Goal: Information Seeking & Learning: Learn about a topic

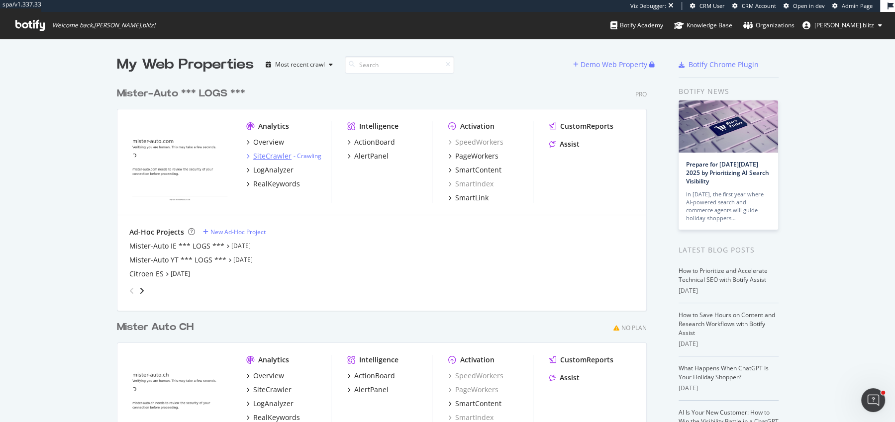
click at [269, 151] on div "SiteCrawler" at bounding box center [272, 156] width 38 height 10
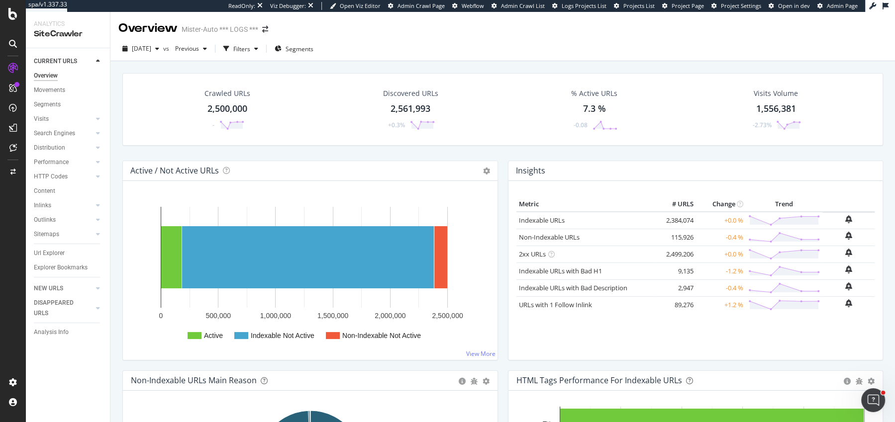
click at [114, 98] on div "Crawled URLs 2,500,000 - Discovered URLs 2,561,993 +0.3% % Active URLs 7.3 % -0…" at bounding box center [502, 266] width 784 height 410
click at [500, 170] on div "Active / Not Active URLs Chart (by Value) Chart (by Percentage) Table Expand Ex…" at bounding box center [309, 266] width 385 height 210
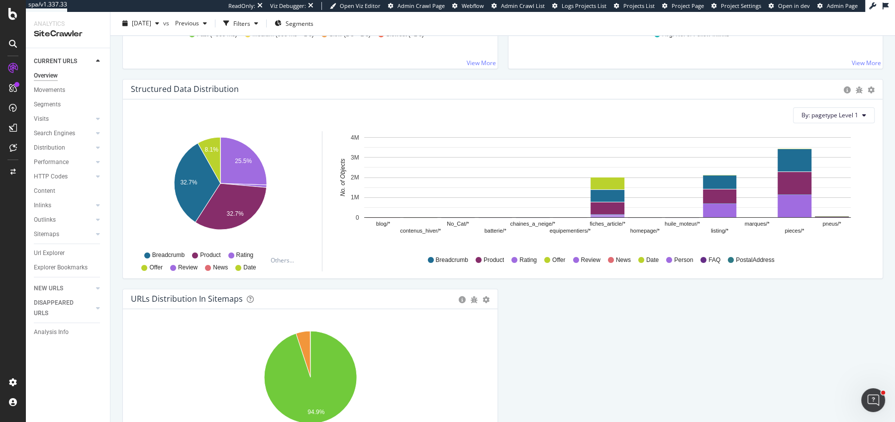
scroll to position [1029, 0]
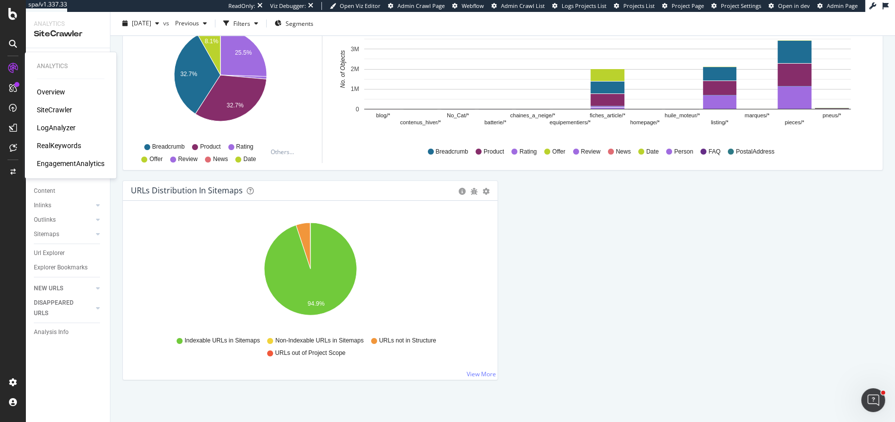
click at [70, 145] on div "RealKeywords" at bounding box center [59, 146] width 44 height 10
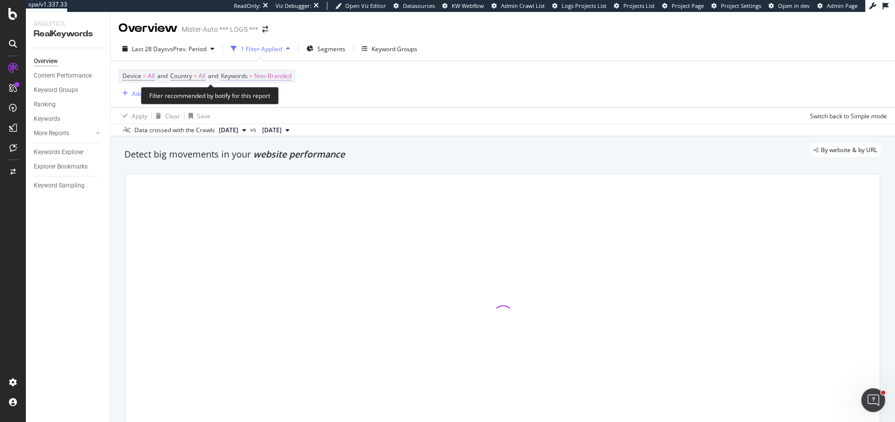
click at [272, 76] on span "Non-Branded" at bounding box center [272, 76] width 37 height 14
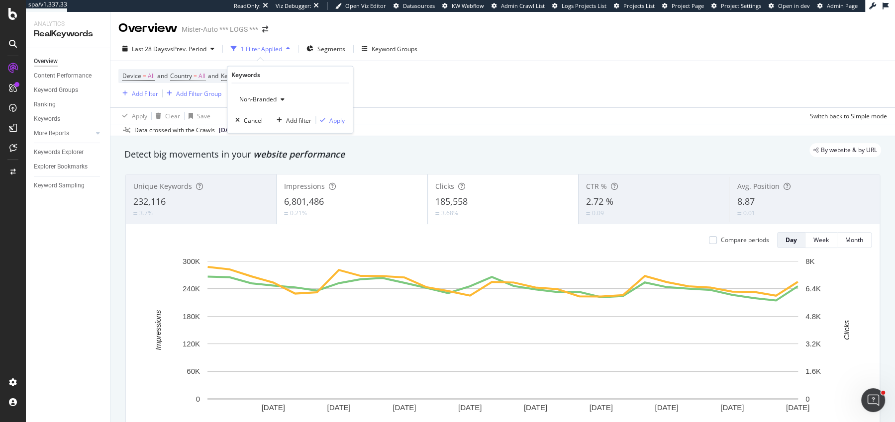
click at [253, 98] on span "Non-Branded" at bounding box center [255, 99] width 41 height 8
click at [269, 169] on div "All" at bounding box center [294, 176] width 117 height 14
drag, startPoint x: 330, startPoint y: 118, endPoint x: 169, endPoint y: 39, distance: 179.5
click at [330, 118] on div "Apply" at bounding box center [336, 120] width 15 height 8
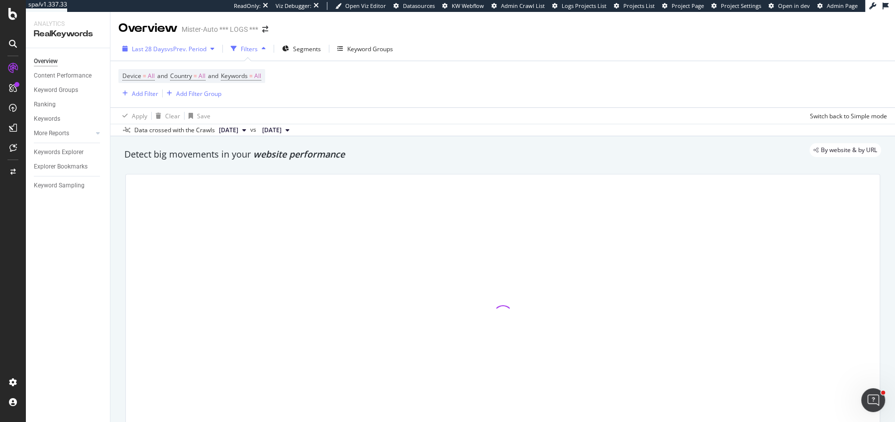
click at [167, 48] on span "vs Prev. Period" at bounding box center [186, 49] width 39 height 8
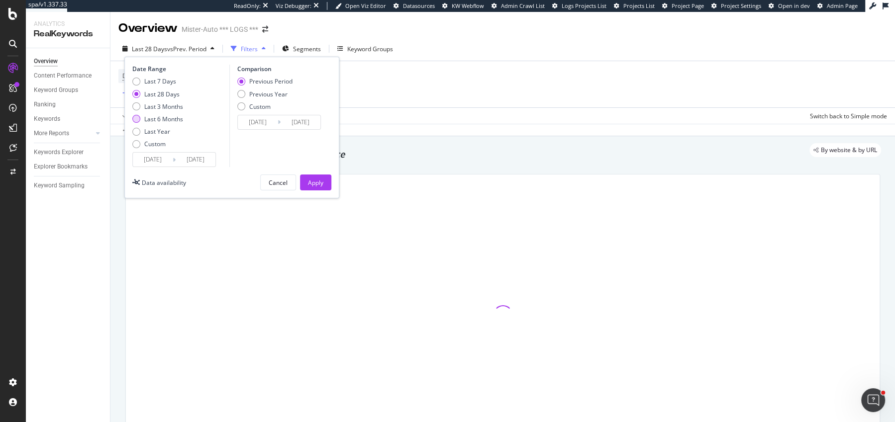
click at [154, 116] on div "Last 6 Months" at bounding box center [163, 119] width 39 height 8
type input "[DATE]"
click at [251, 98] on div "Previous Period Previous Year Custom" at bounding box center [264, 95] width 55 height 37
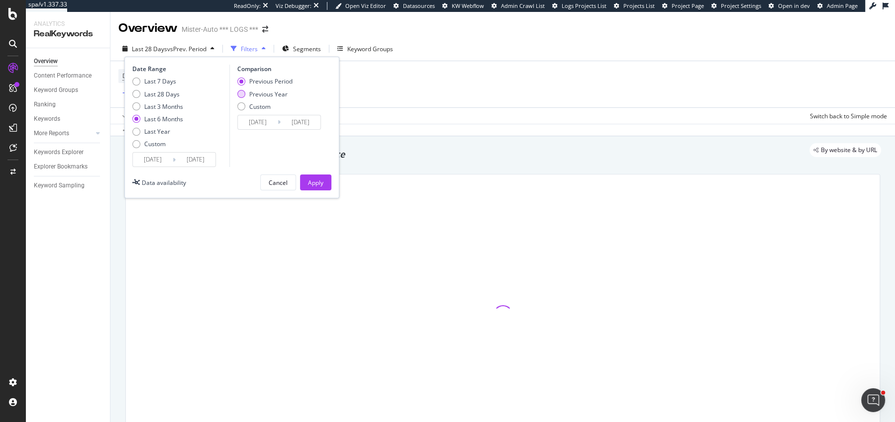
click at [254, 96] on div "Previous Year" at bounding box center [268, 94] width 38 height 8
type input "2024/03/17"
type input "[DATE]"
click at [317, 176] on div "Apply" at bounding box center [315, 182] width 15 height 15
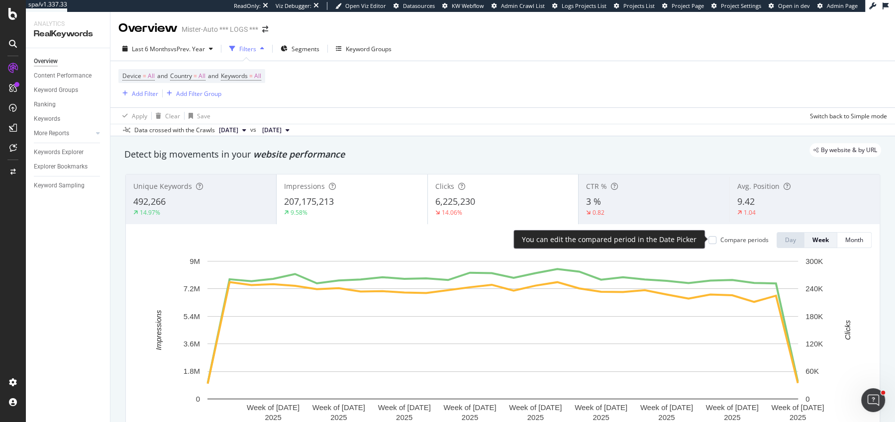
click at [717, 241] on div "Compare periods" at bounding box center [738, 240] width 60 height 8
click at [716, 241] on div at bounding box center [712, 240] width 8 height 8
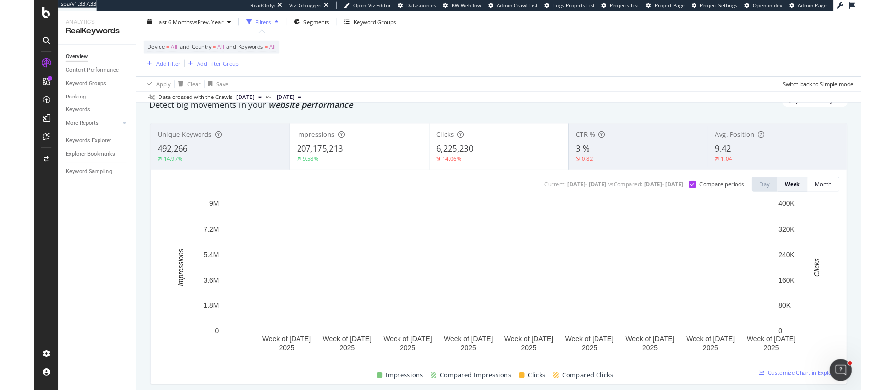
scroll to position [41, 0]
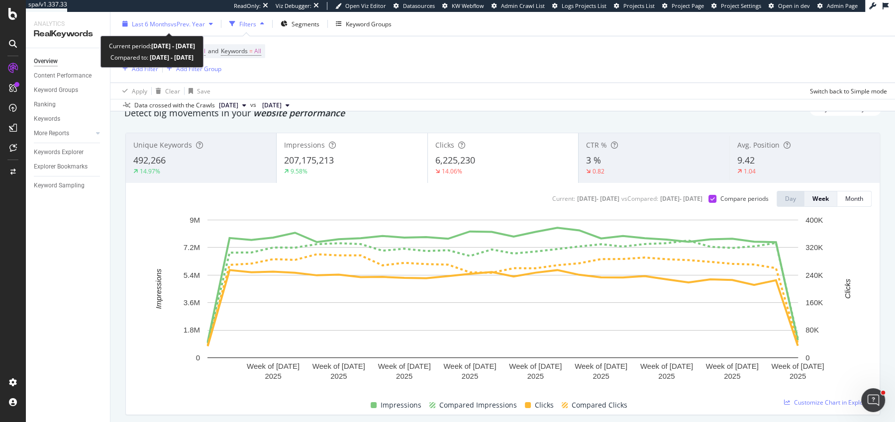
click at [185, 20] on span "vs Prev. Year" at bounding box center [188, 23] width 34 height 8
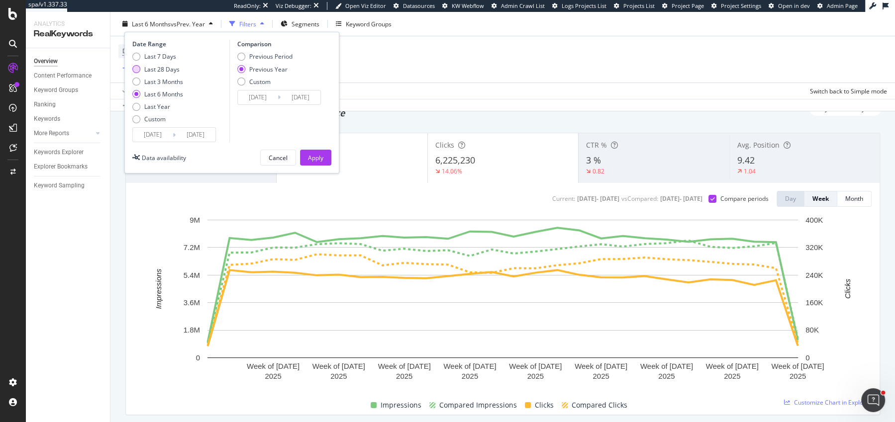
click at [165, 68] on div "Last 28 Days" at bounding box center [161, 69] width 35 height 8
type input "[DATE]"
type input "2024/08/20"
click at [317, 161] on div "Apply" at bounding box center [315, 157] width 15 height 15
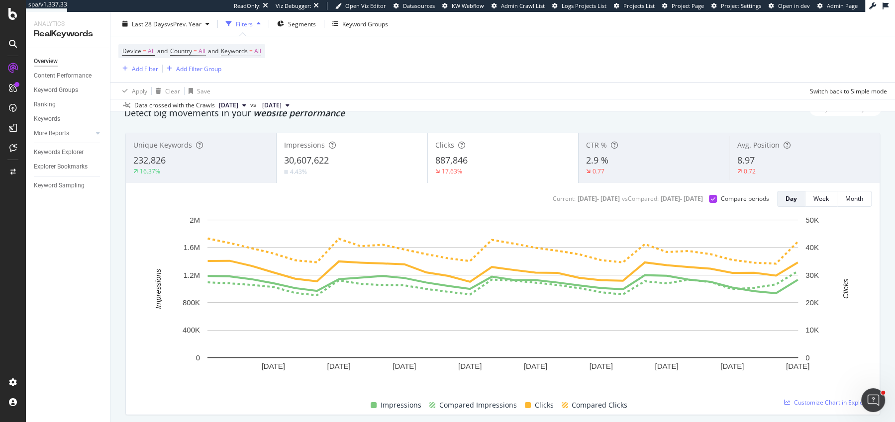
click at [763, 153] on div "Avg. Position 8.97 0.72" at bounding box center [804, 158] width 150 height 45
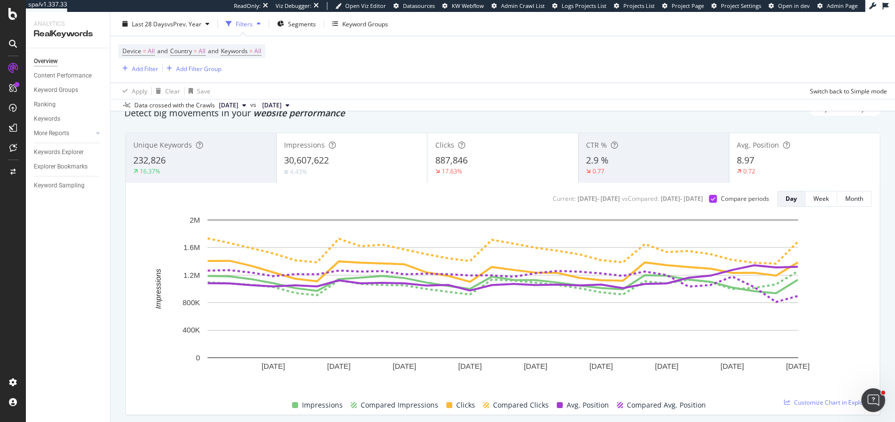
click at [765, 151] on div "Avg. Position 8.97 0.72" at bounding box center [804, 158] width 150 height 45
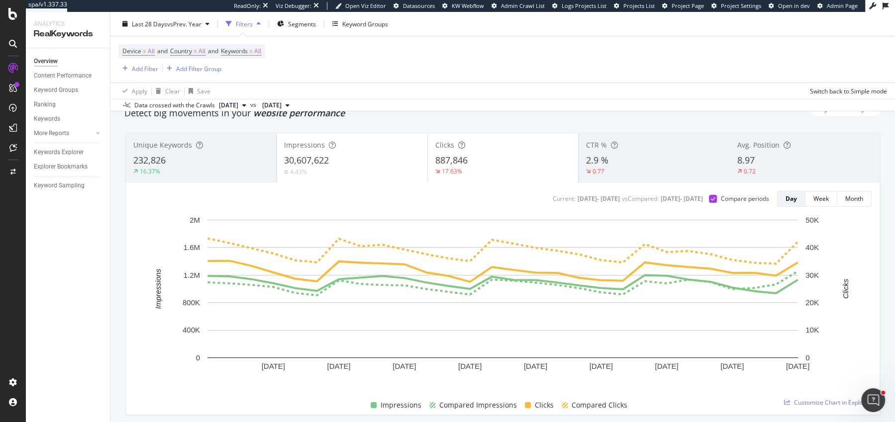
click at [765, 151] on div "Avg. Position 8.97 0.72" at bounding box center [804, 158] width 150 height 45
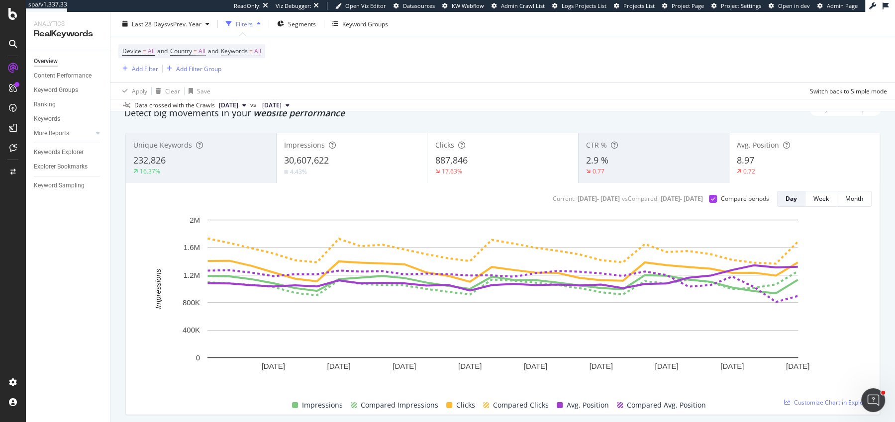
click at [765, 151] on div "Avg. Position 8.97 0.72" at bounding box center [804, 158] width 150 height 45
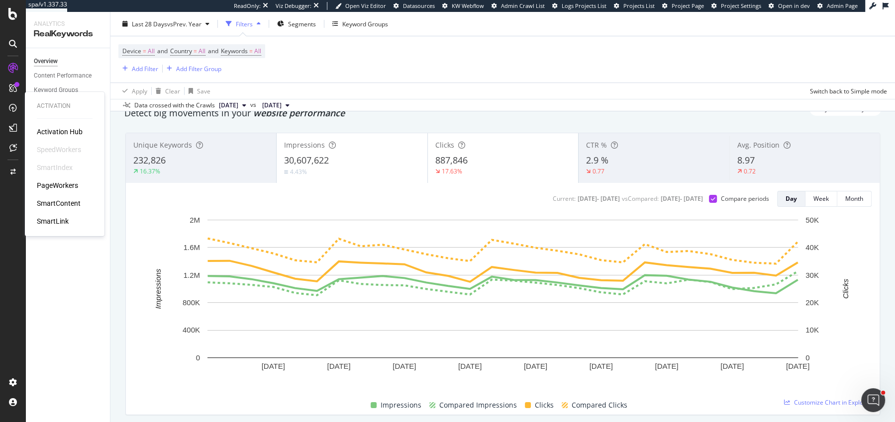
click at [52, 198] on div "Activation Hub SpeedWorkers SmartIndex PageWorkers SmartContent SmartLink" at bounding box center [65, 176] width 56 height 99
click at [52, 202] on div "SmartContent" at bounding box center [59, 203] width 44 height 10
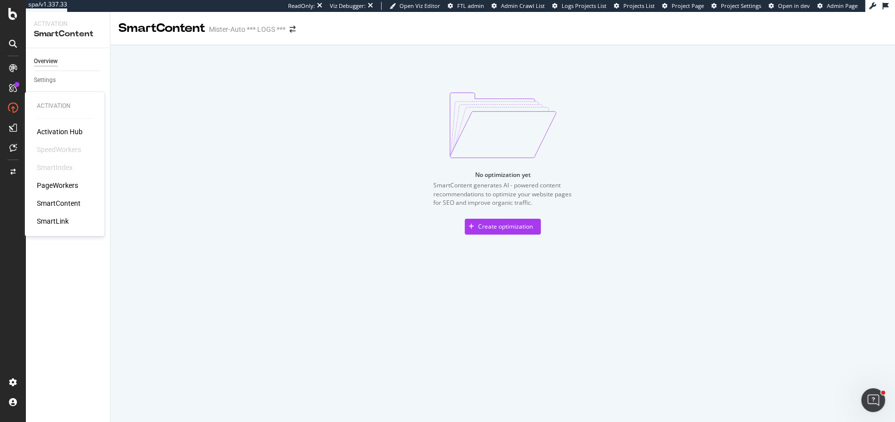
click at [55, 167] on div "SmartIndex" at bounding box center [55, 168] width 36 height 10
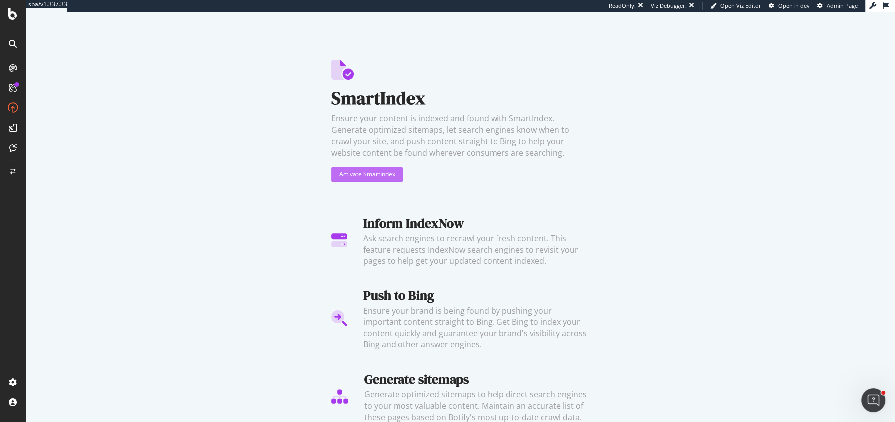
click at [371, 174] on div "Activate SmartIndex" at bounding box center [367, 174] width 56 height 8
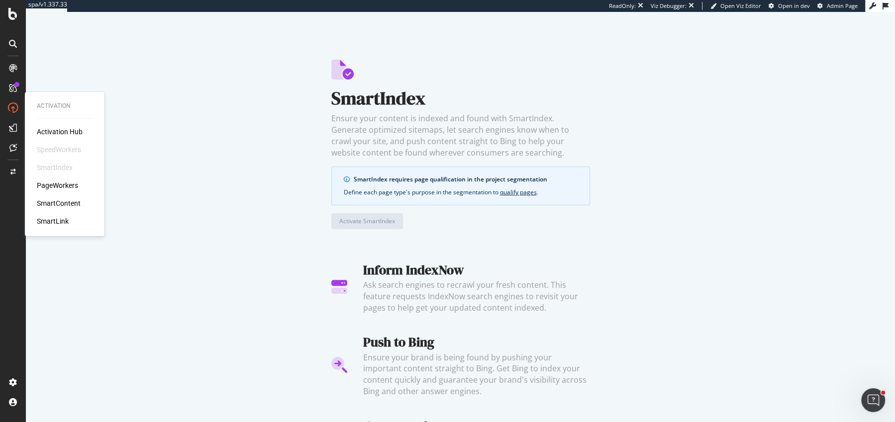
click at [57, 222] on div "SmartLink" at bounding box center [53, 221] width 32 height 10
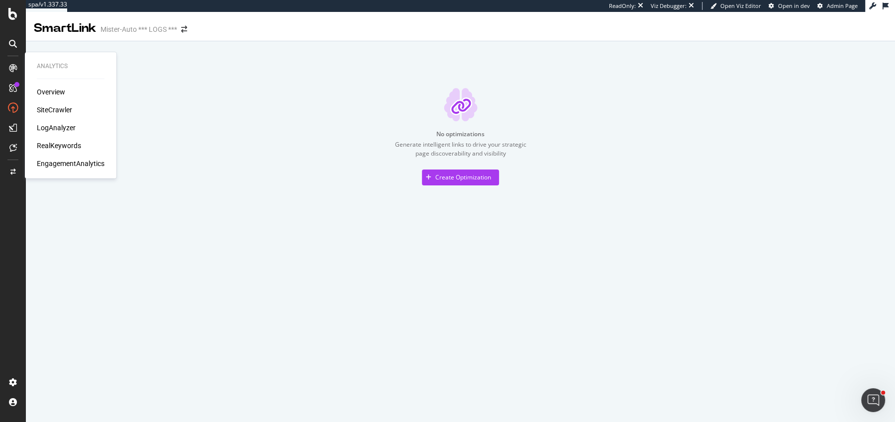
click at [46, 109] on div "SiteCrawler" at bounding box center [54, 110] width 35 height 10
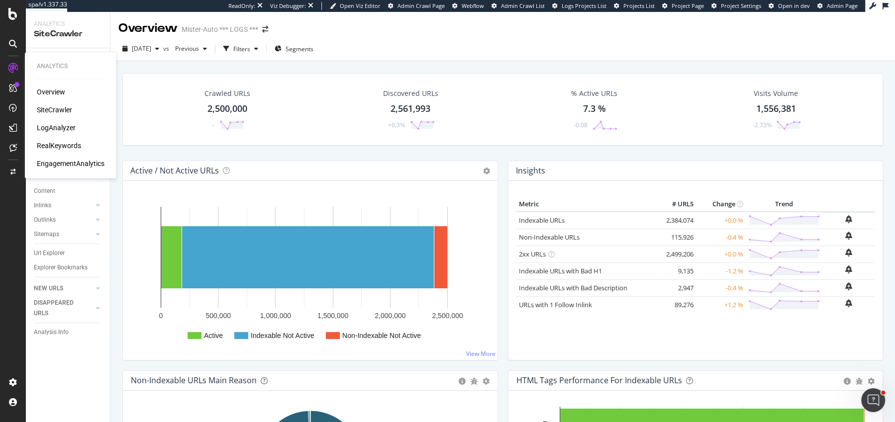
click at [49, 126] on div "LogAnalyzer" at bounding box center [56, 128] width 39 height 10
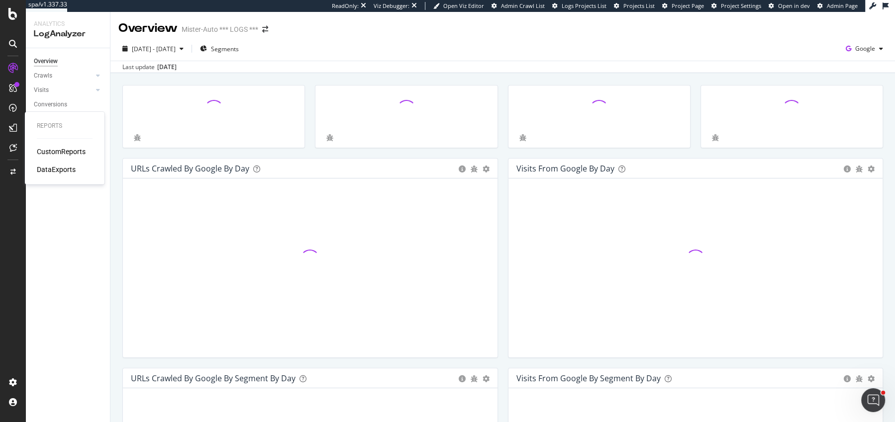
click at [47, 149] on div "CustomReports" at bounding box center [61, 152] width 49 height 10
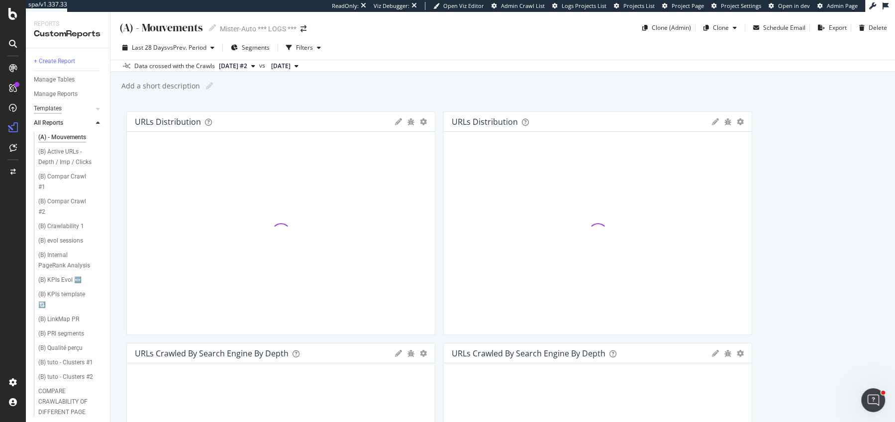
click at [51, 106] on div "Templates" at bounding box center [48, 108] width 28 height 10
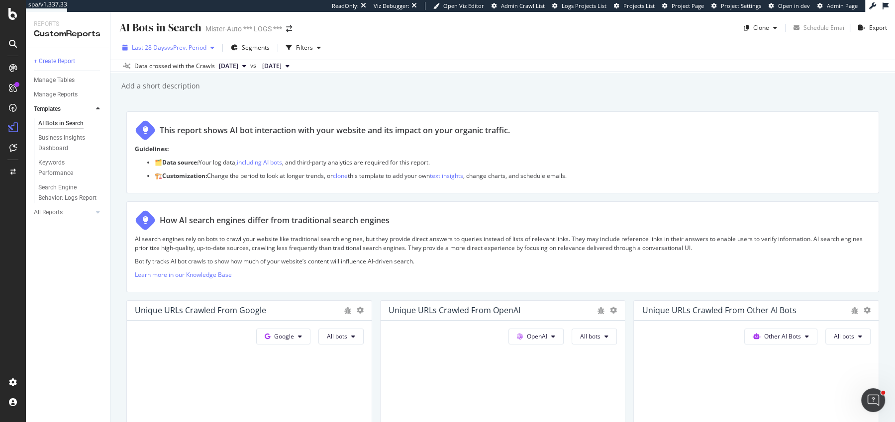
click at [181, 49] on span "vs Prev. Period" at bounding box center [186, 47] width 39 height 8
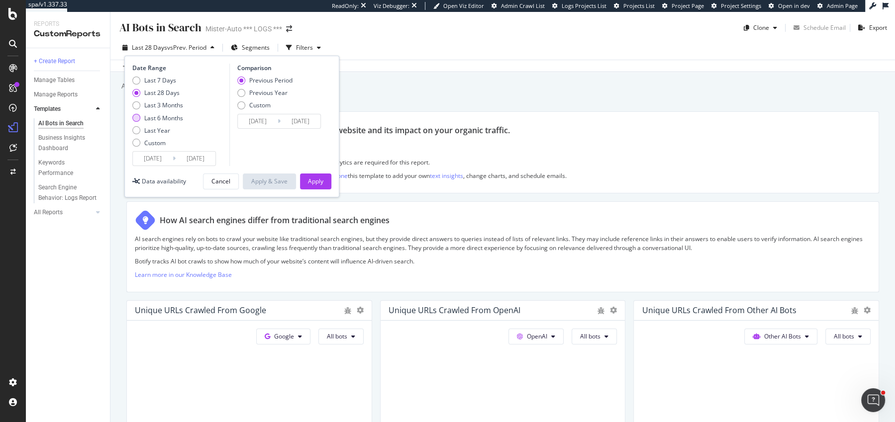
click at [167, 118] on div "Last 6 Months" at bounding box center [163, 118] width 39 height 8
type input "2025/03/18"
type input "2024/09/14"
type input "2025/03/17"
click at [272, 98] on div "Previous Period Previous Year Custom" at bounding box center [264, 94] width 55 height 37
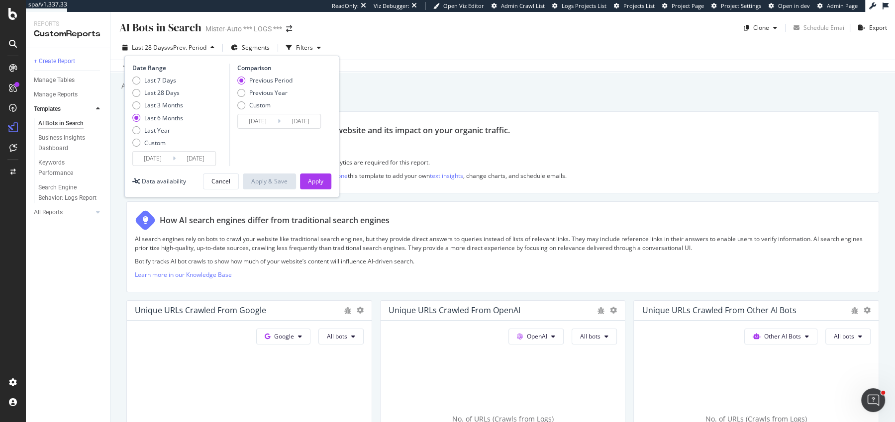
click at [278, 97] on div "Previous Period Previous Year Custom" at bounding box center [264, 94] width 55 height 37
click at [278, 94] on div "Previous Year" at bounding box center [268, 93] width 38 height 8
type input "2024/03/19"
type input "[DATE]"
click at [312, 176] on div "Apply" at bounding box center [315, 181] width 15 height 15
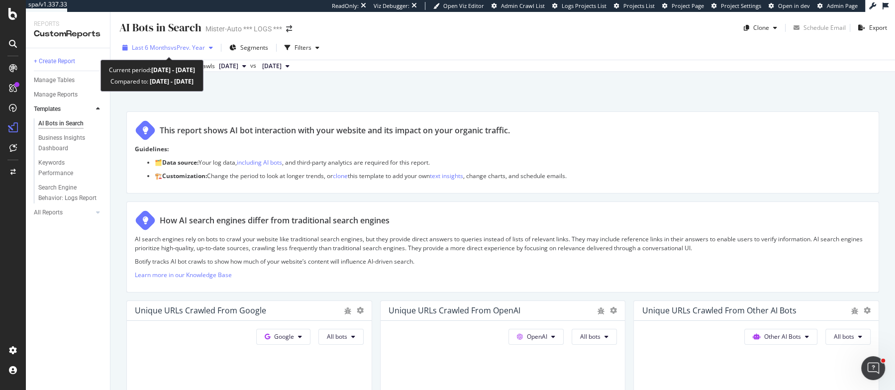
click at [161, 51] on span "Last 6 Months" at bounding box center [151, 47] width 39 height 8
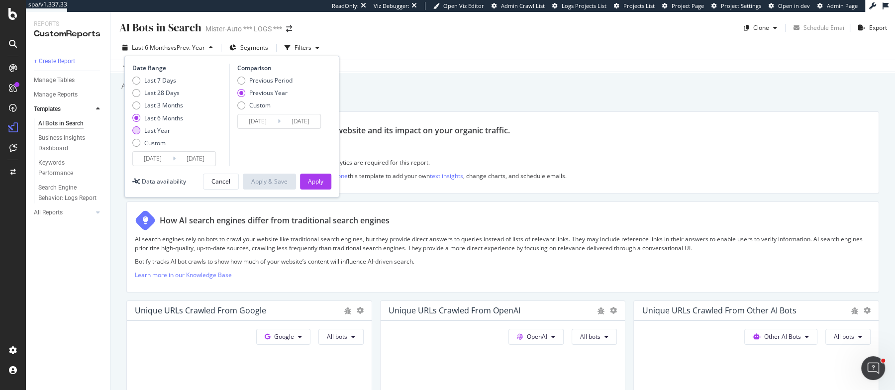
drag, startPoint x: 154, startPoint y: 130, endPoint x: 169, endPoint y: 129, distance: 15.0
click at [154, 130] on div "Last Year" at bounding box center [157, 130] width 26 height 8
type input "[DATE]"
click at [327, 181] on button "Apply" at bounding box center [315, 182] width 31 height 16
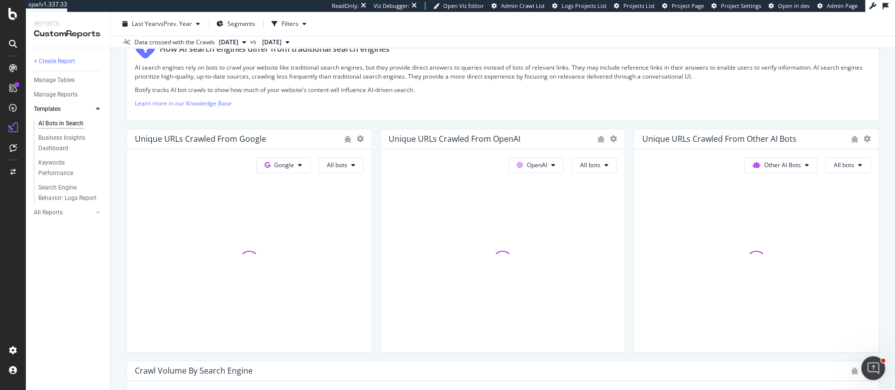
scroll to position [200, 0]
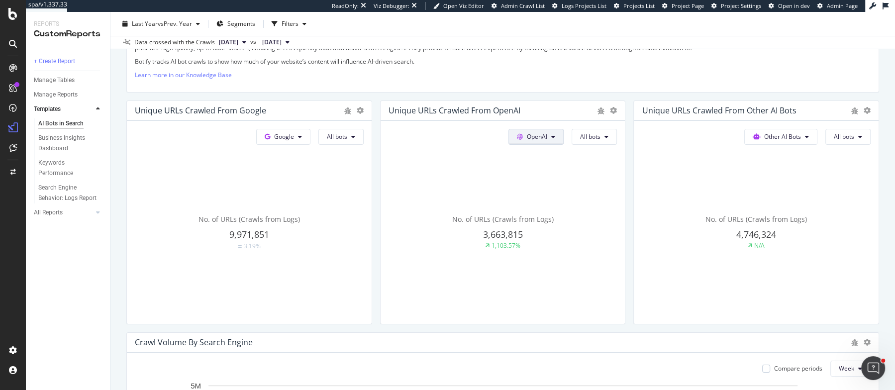
click at [534, 138] on span "OpenAI" at bounding box center [537, 136] width 20 height 8
click at [540, 169] on span "Bing" at bounding box center [552, 173] width 37 height 9
click at [844, 133] on span "All bots" at bounding box center [843, 136] width 20 height 8
click at [838, 134] on span "All bots" at bounding box center [843, 136] width 20 height 8
click at [793, 134] on span "Other AI Bots" at bounding box center [782, 136] width 37 height 8
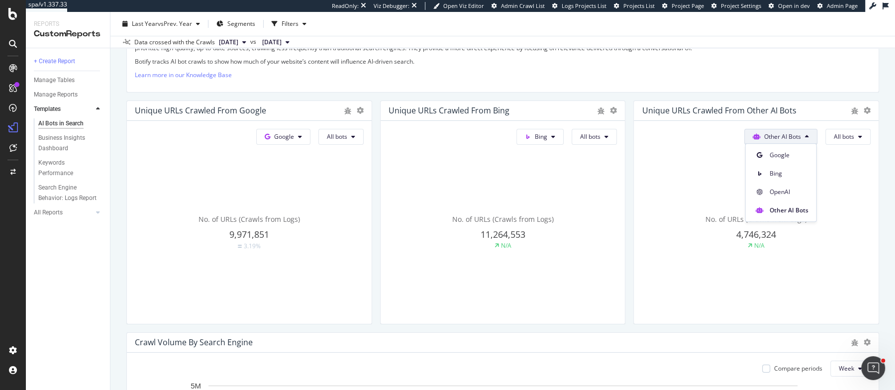
drag, startPoint x: 793, startPoint y: 138, endPoint x: 810, endPoint y: 138, distance: 17.4
click at [793, 138] on span "Other AI Bots" at bounding box center [782, 136] width 37 height 8
click at [868, 136] on button "All bots" at bounding box center [847, 137] width 45 height 16
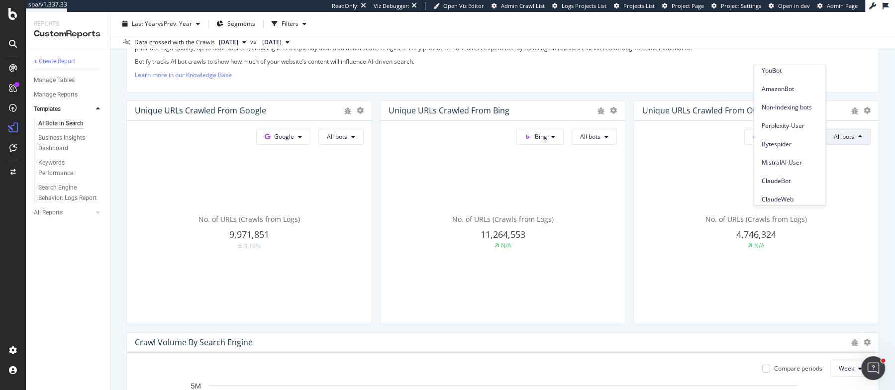
scroll to position [0, 0]
click at [859, 138] on button "All bots" at bounding box center [847, 137] width 45 height 16
click at [792, 137] on span "Other AI Bots" at bounding box center [782, 136] width 37 height 8
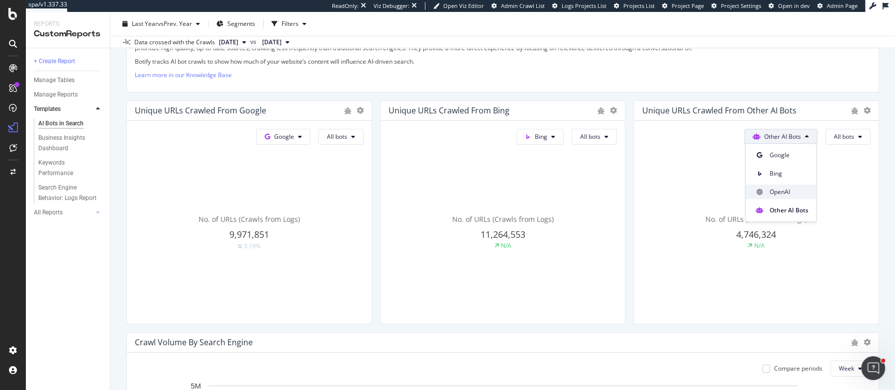
click at [776, 198] on div "OpenAI" at bounding box center [780, 191] width 71 height 14
click at [846, 135] on span "All bots" at bounding box center [843, 136] width 20 height 8
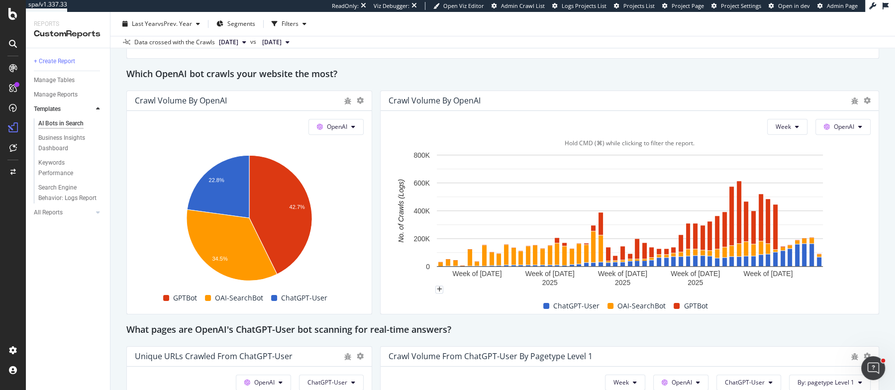
scroll to position [828, 0]
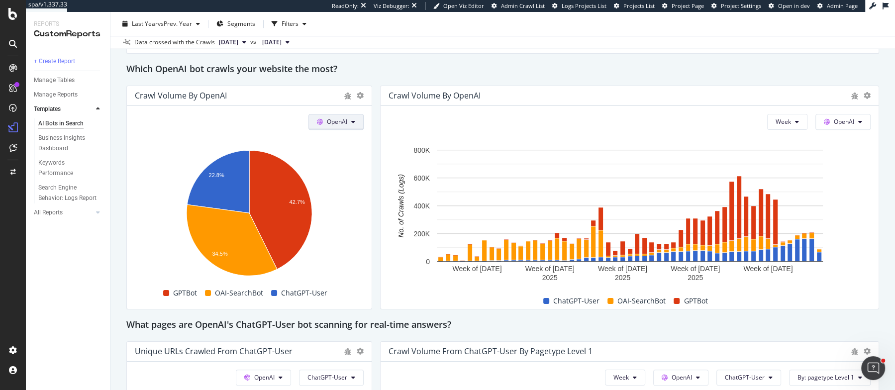
click at [338, 117] on span "OpenAI" at bounding box center [337, 121] width 20 height 8
click at [343, 189] on div "Other AI Bots" at bounding box center [343, 195] width 69 height 14
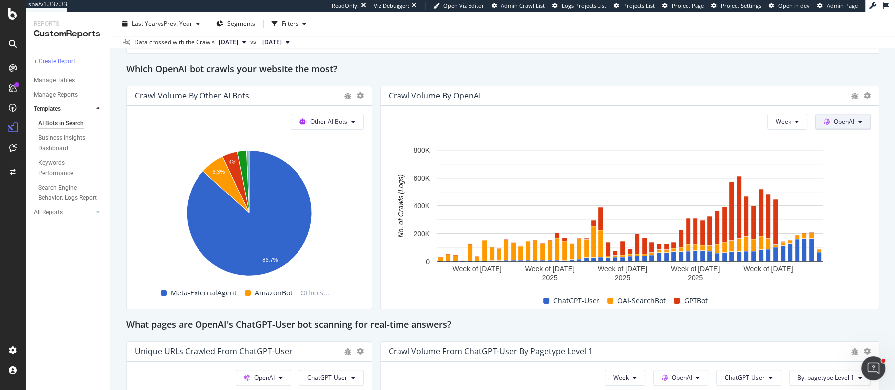
click at [852, 122] on span "OpenAI" at bounding box center [843, 121] width 20 height 8
click at [845, 194] on span "Other AI Bots" at bounding box center [857, 194] width 37 height 9
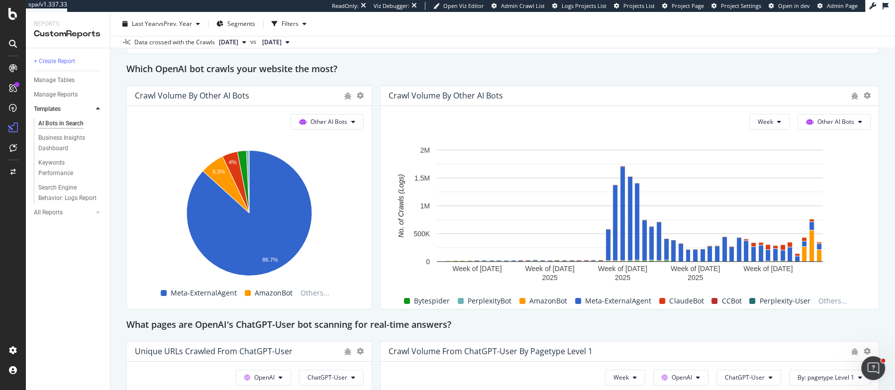
click at [373, 87] on div "This report shows AI bot interaction with your website and its impact on your o…" at bounding box center [502, 250] width 752 height 1934
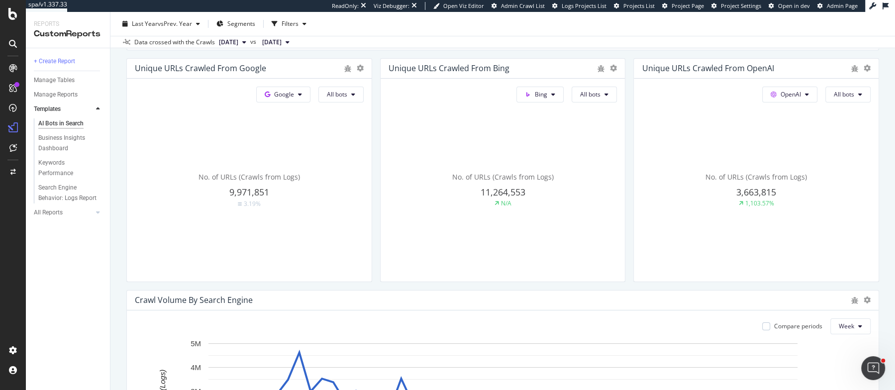
scroll to position [415, 0]
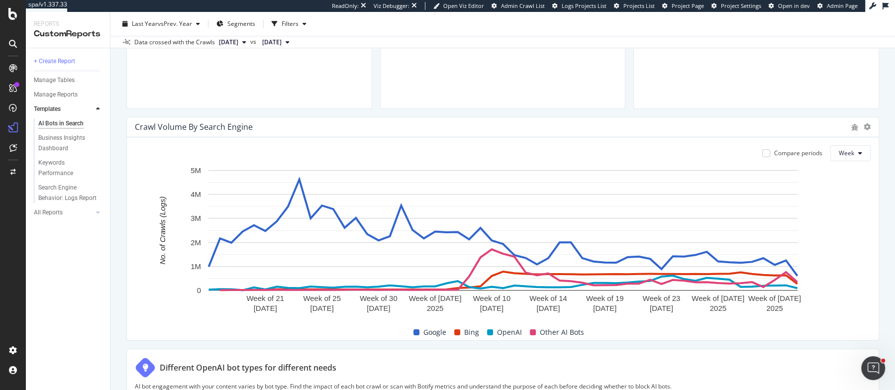
click at [864, 130] on div at bounding box center [866, 127] width 7 height 10
click at [866, 127] on icon at bounding box center [866, 126] width 7 height 7
click at [794, 125] on span "Pie" at bounding box center [817, 125] width 75 height 9
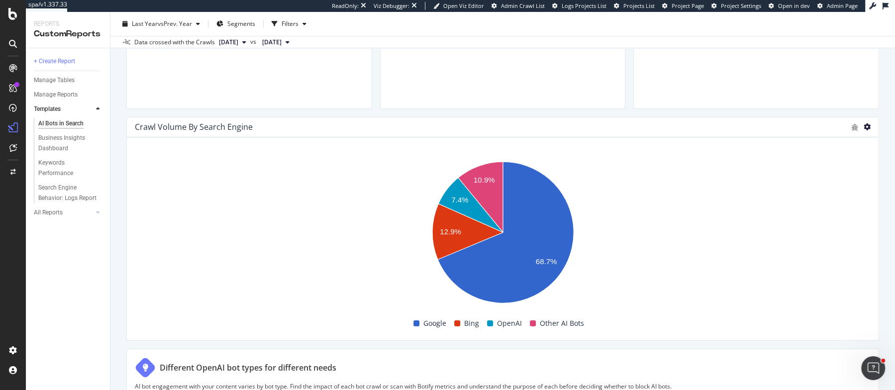
click at [866, 127] on icon at bounding box center [866, 126] width 7 height 7
click at [801, 69] on span "Trend" at bounding box center [817, 70] width 75 height 9
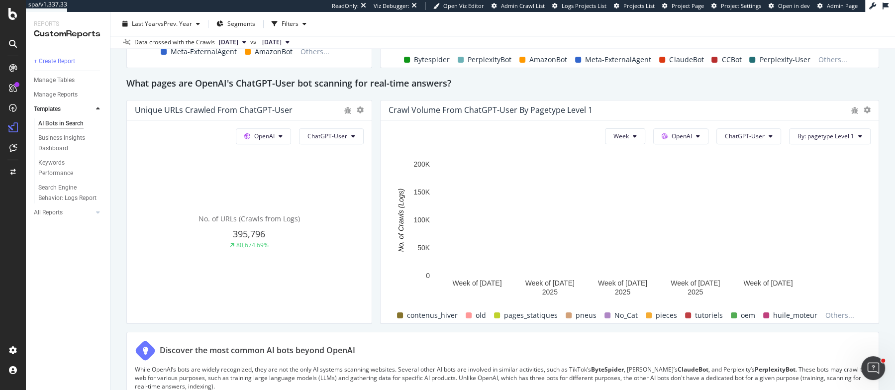
scroll to position [1082, 0]
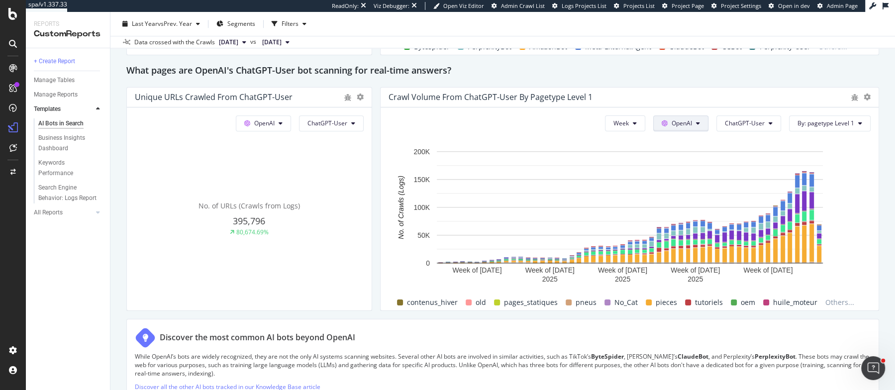
click at [691, 119] on span "OpenAI" at bounding box center [681, 123] width 20 height 8
click at [686, 201] on div "Other AI Bots" at bounding box center [690, 196] width 69 height 14
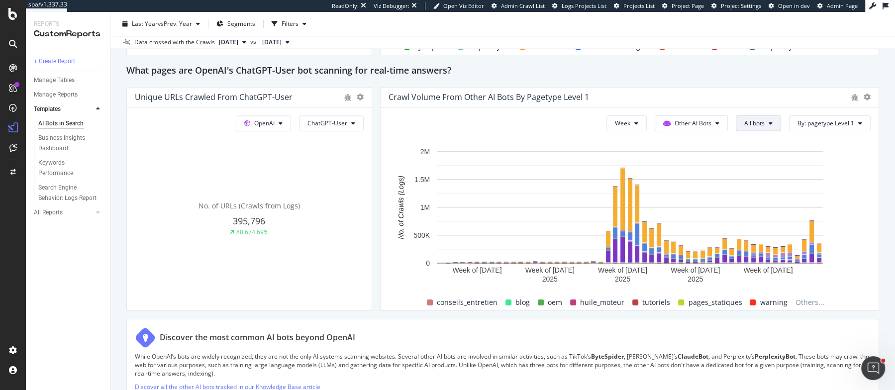
click at [755, 120] on span "All bots" at bounding box center [754, 123] width 20 height 8
click at [761, 123] on span "All bots" at bounding box center [754, 123] width 20 height 8
click at [759, 120] on span "All bots" at bounding box center [754, 123] width 20 height 8
click at [761, 120] on span "All bots" at bounding box center [754, 123] width 20 height 8
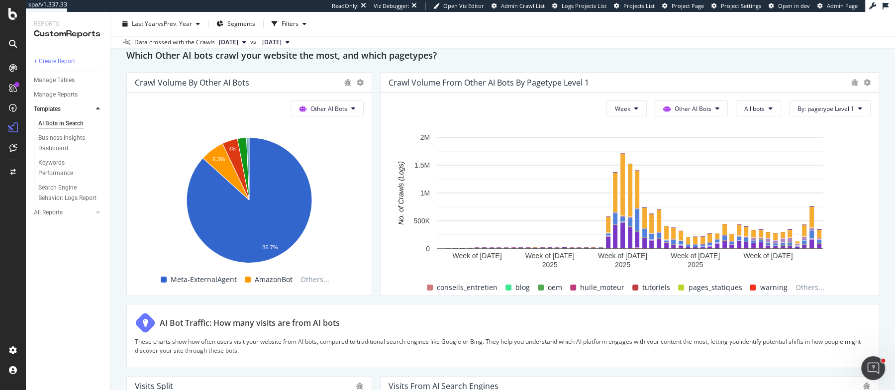
scroll to position [1704, 0]
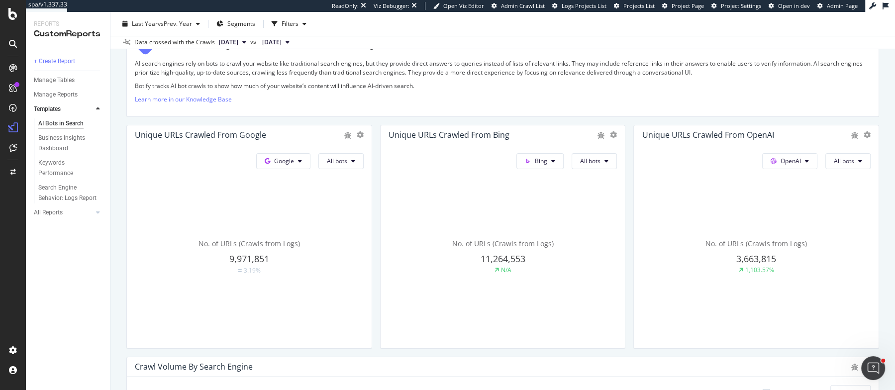
scroll to position [0, 0]
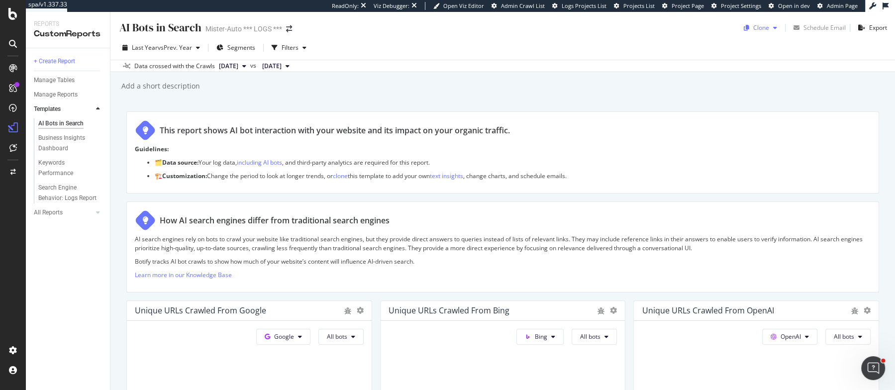
click at [766, 29] on div "Clone" at bounding box center [761, 27] width 16 height 8
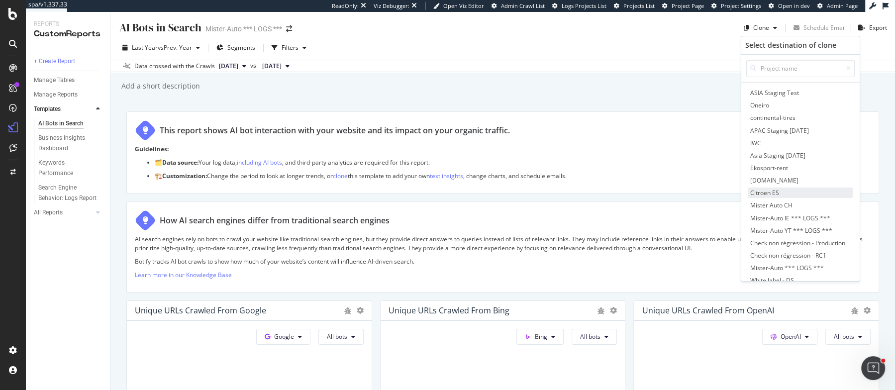
scroll to position [17, 0]
click at [822, 259] on span "Mister-Auto *** LOGS ***" at bounding box center [800, 263] width 104 height 10
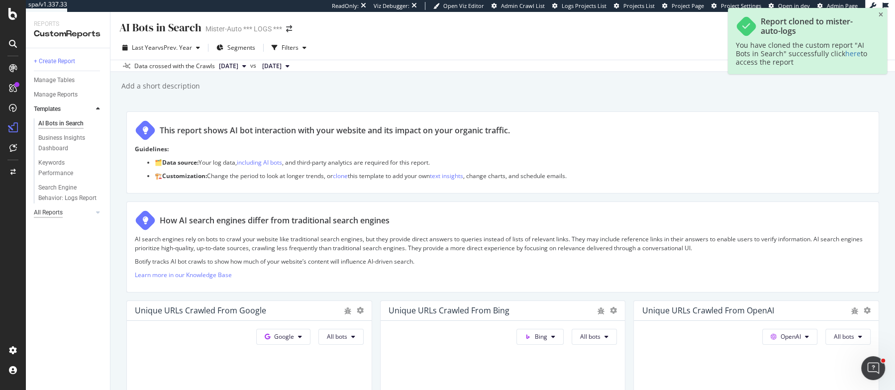
click at [54, 215] on div "All Reports" at bounding box center [48, 212] width 29 height 10
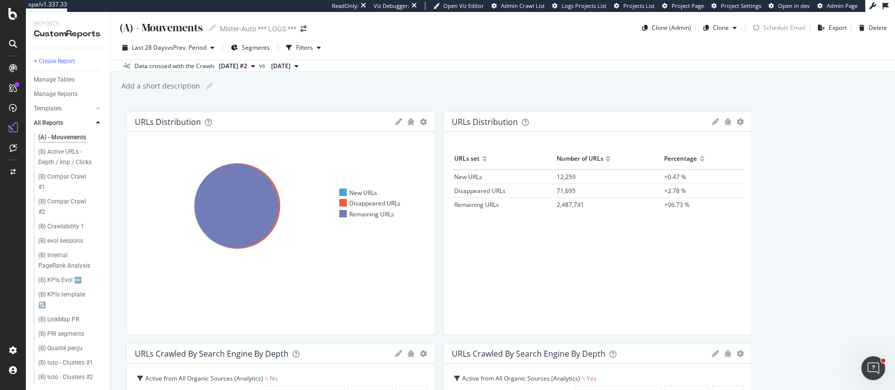
scroll to position [185, 0]
click at [63, 199] on div "AI Bots in Search" at bounding box center [72, 206] width 76 height 14
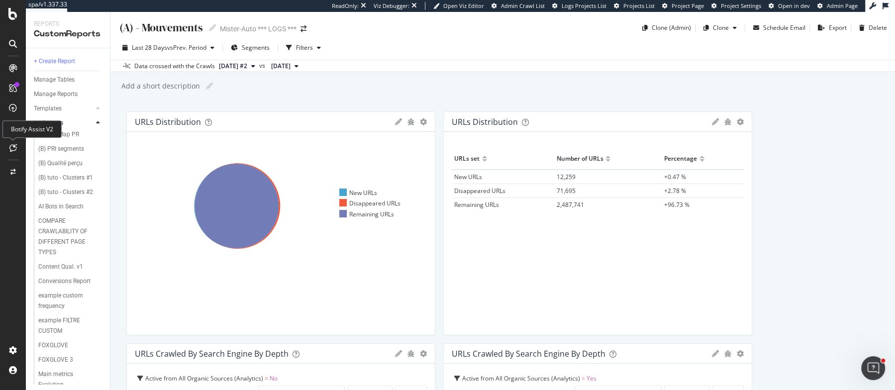
click at [15, 146] on icon at bounding box center [12, 148] width 7 height 8
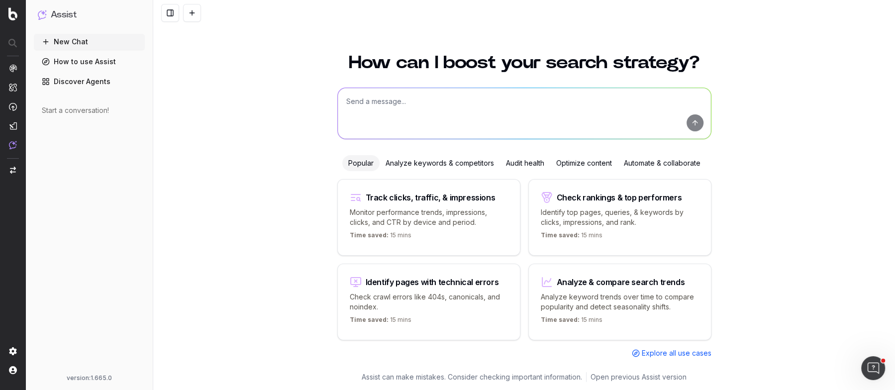
click at [94, 77] on link "Discover Agents" at bounding box center [89, 82] width 111 height 16
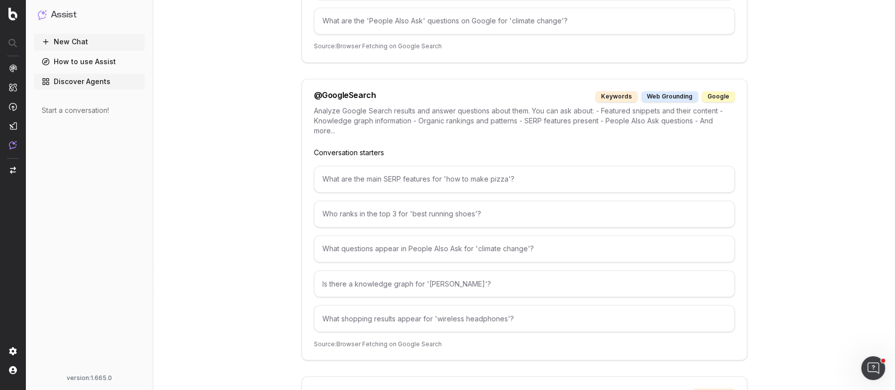
scroll to position [1513, 0]
click at [342, 89] on div "@ GoogleSearch" at bounding box center [345, 94] width 62 height 11
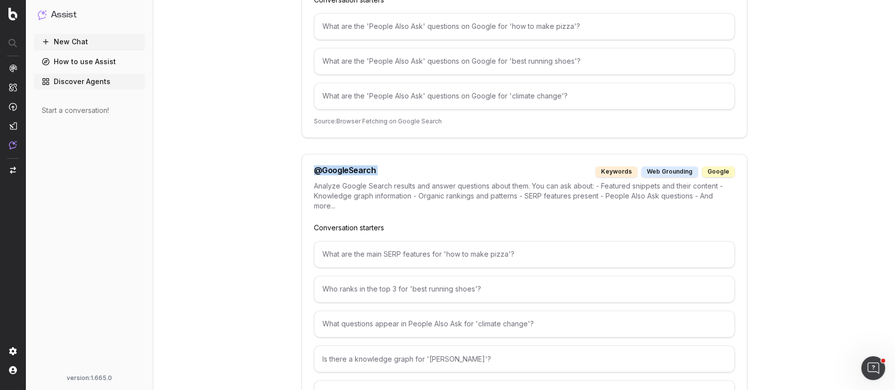
scroll to position [1175, 0]
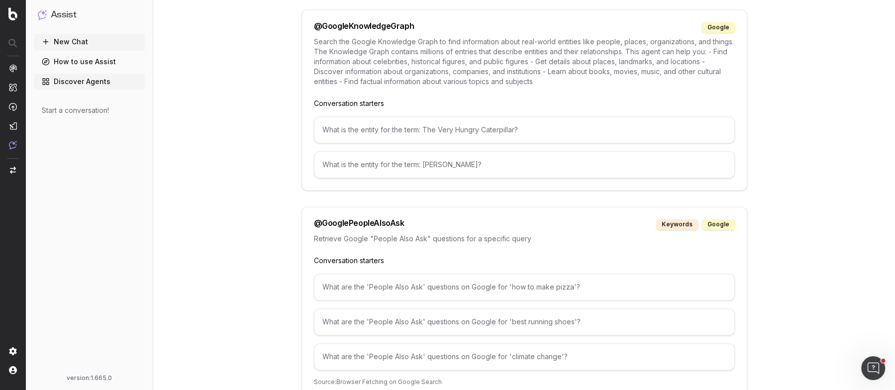
click at [66, 35] on button "New Chat" at bounding box center [89, 42] width 111 height 16
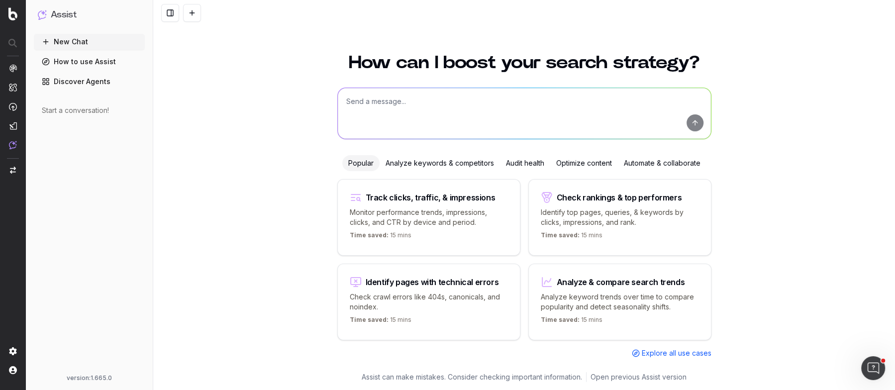
click at [413, 112] on textarea at bounding box center [524, 113] width 373 height 51
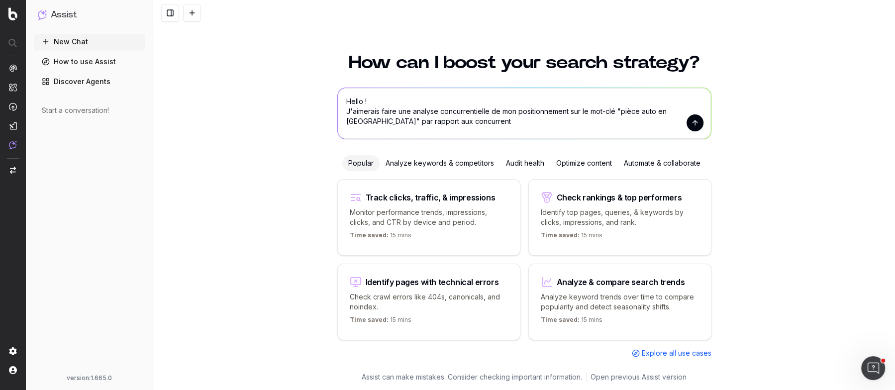
type textarea "Hello ! J'aimerais faire une analyse concurrentielle de mon positionnement sur …"
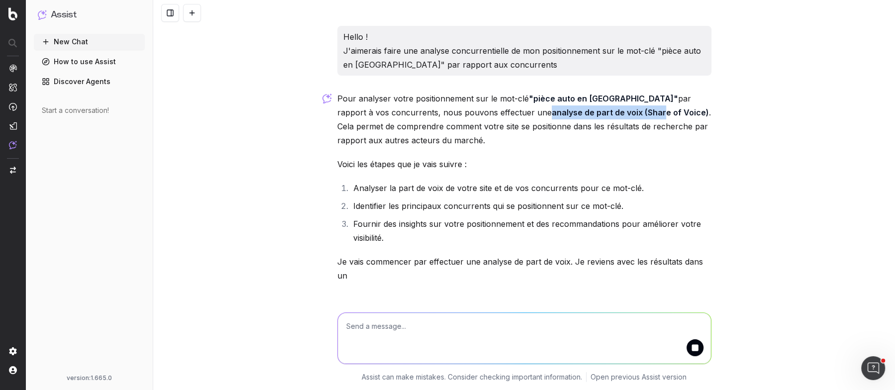
drag, startPoint x: 494, startPoint y: 113, endPoint x: 608, endPoint y: 113, distance: 113.4
click at [608, 113] on strong "analyse de part de voix (Share of Voice)" at bounding box center [629, 112] width 157 height 10
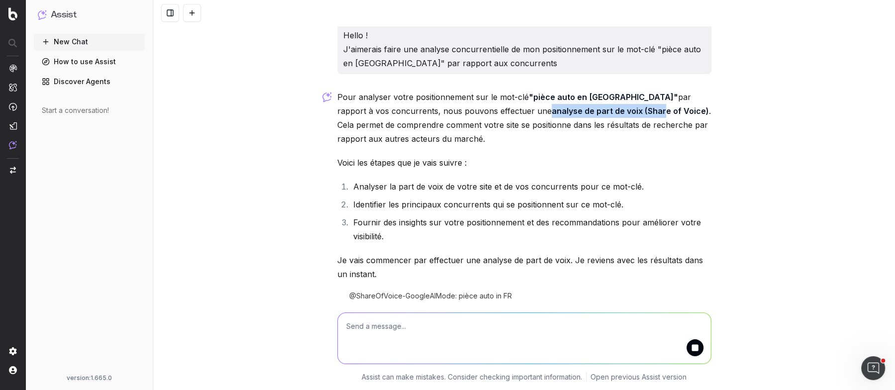
click at [608, 113] on strong "analyse de part de voix (Share of Voice)" at bounding box center [629, 111] width 157 height 10
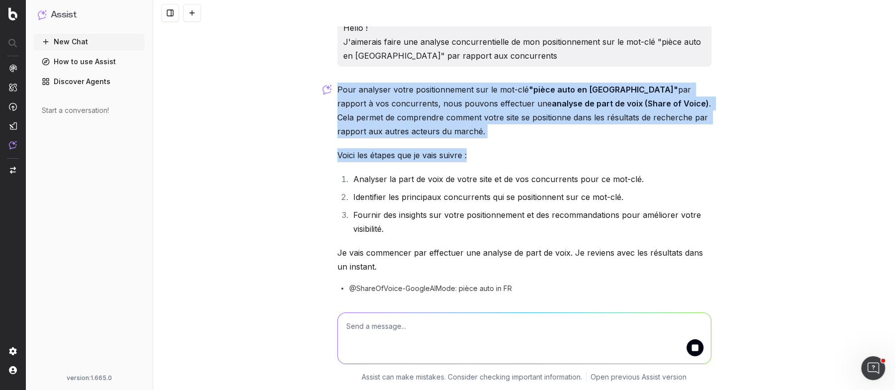
drag, startPoint x: 399, startPoint y: 158, endPoint x: 480, endPoint y: 158, distance: 81.0
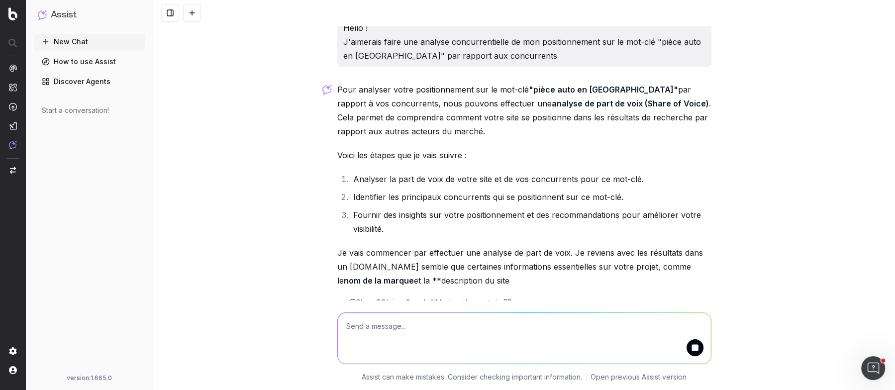
click at [432, 164] on div "Pour analyser votre positionnement sur le mot-clé "pièce auto en France" par ra…" at bounding box center [524, 217] width 374 height 269
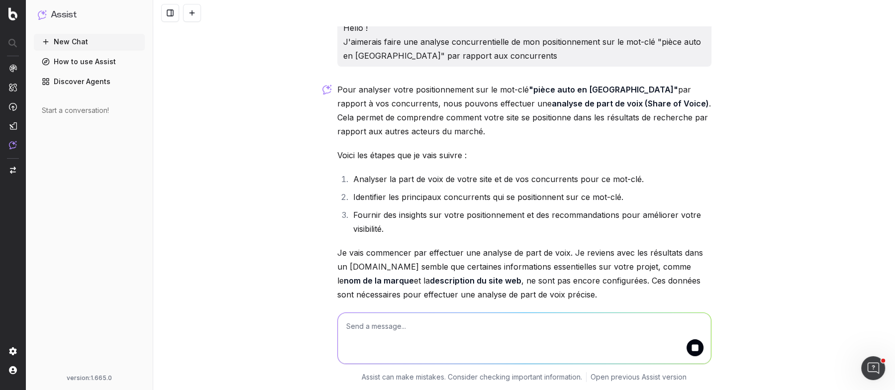
scroll to position [63, 0]
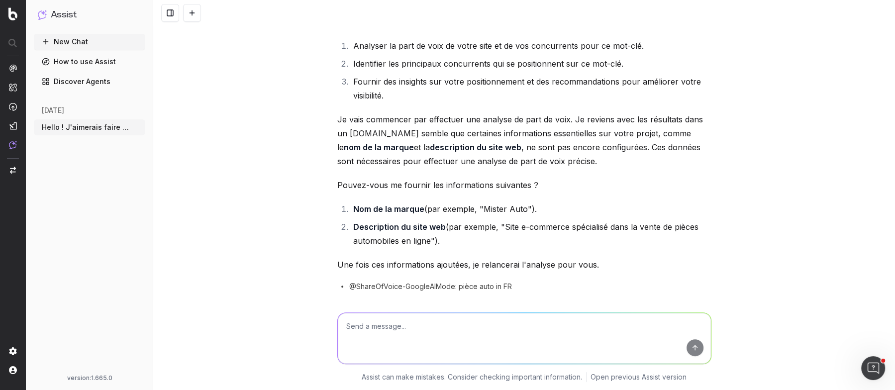
scroll to position [156, 0]
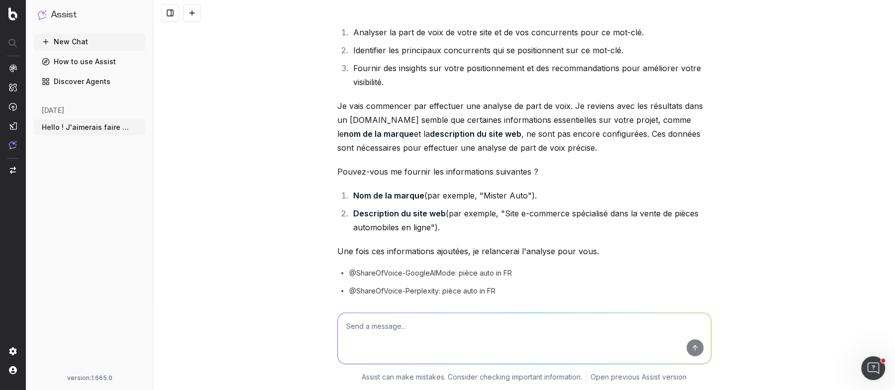
click at [479, 331] on textarea at bounding box center [524, 338] width 373 height 51
type textarea "Mister Auto Description présente dans la meta description de ma home page"
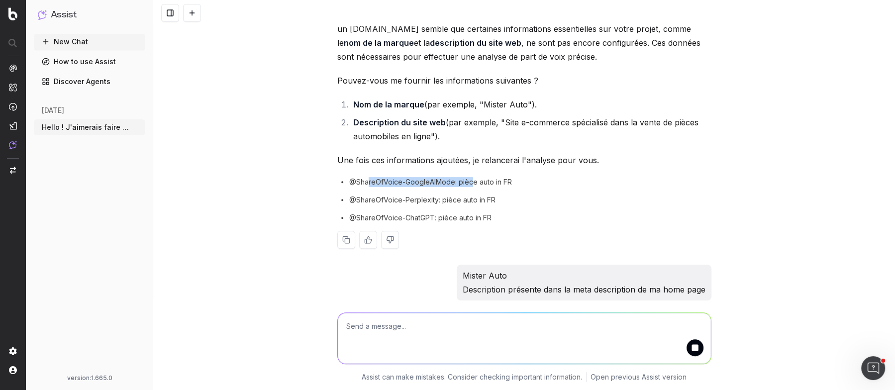
drag, startPoint x: 368, startPoint y: 182, endPoint x: 472, endPoint y: 182, distance: 104.4
click at [472, 182] on span "@ShareOfVoice-GoogleAIMode: pièce auto in FR" at bounding box center [430, 182] width 163 height 10
drag, startPoint x: 351, startPoint y: 183, endPoint x: 451, endPoint y: 185, distance: 100.0
click at [451, 185] on span "@ShareOfVoice-GoogleAIMode: pièce auto in FR" at bounding box center [430, 182] width 163 height 10
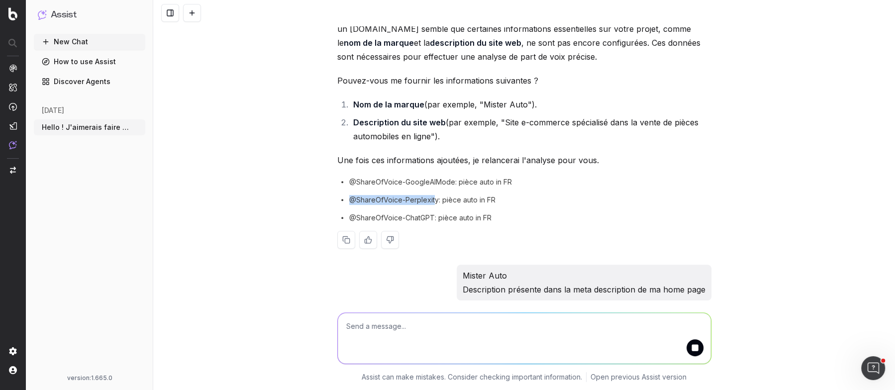
drag, startPoint x: 435, startPoint y: 201, endPoint x: 346, endPoint y: 202, distance: 89.0
click at [346, 202] on div "@ShareOfVoice-Perplexity: pièce auto in FR" at bounding box center [524, 200] width 374 height 10
drag, startPoint x: 350, startPoint y: 218, endPoint x: 433, endPoint y: 218, distance: 82.5
click at [433, 218] on span "@ShareOfVoice-ChatGPT: pièce auto in FR" at bounding box center [420, 218] width 142 height 10
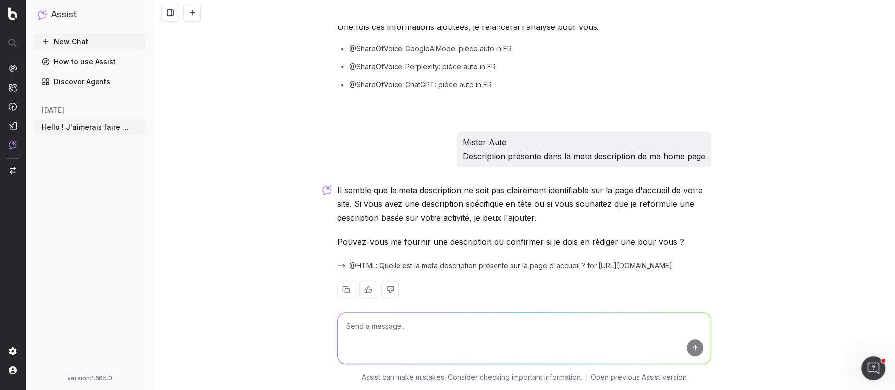
scroll to position [393, 0]
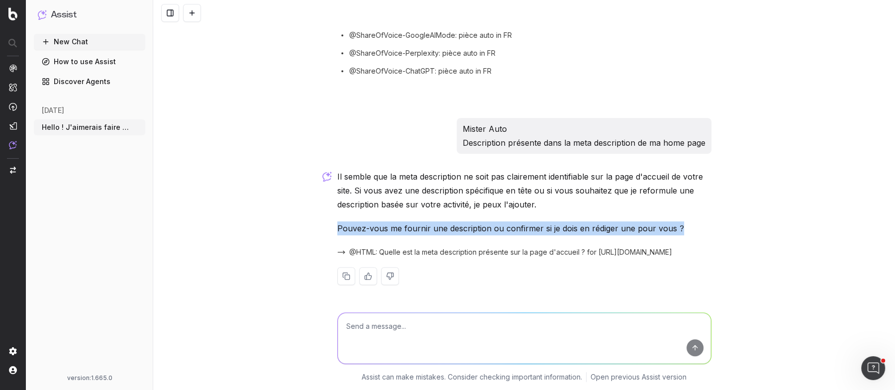
drag, startPoint x: 686, startPoint y: 224, endPoint x: 330, endPoint y: 230, distance: 356.1
click at [329, 230] on div "Hello ! J'aimerais faire une analyse concurrentielle de mon positionnement sur …" at bounding box center [523, 195] width 741 height 390
click at [330, 230] on div "Hello ! J'aimerais faire une analyse concurrentielle de mon positionnement sur …" at bounding box center [523, 195] width 741 height 390
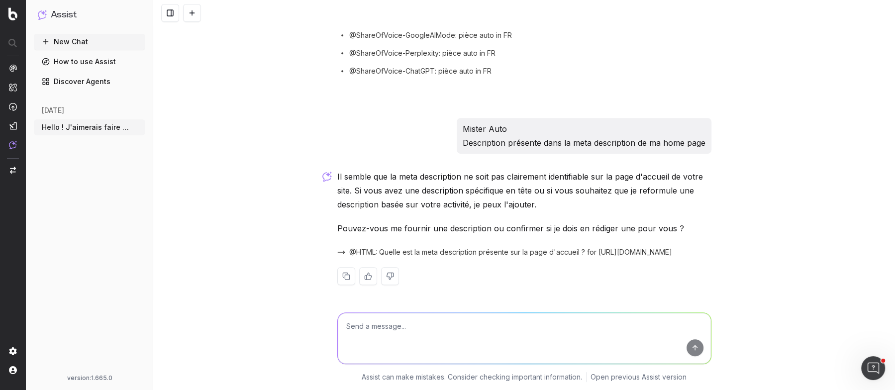
click at [414, 248] on span "@HTML: Quelle est la meta description présente sur la page d'accueil ? for http…" at bounding box center [510, 252] width 323 height 10
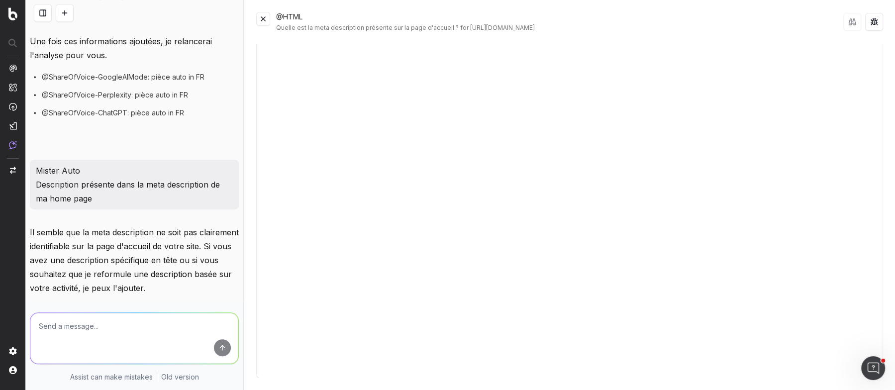
scroll to position [0, 0]
click at [257, 18] on button at bounding box center [263, 19] width 14 height 14
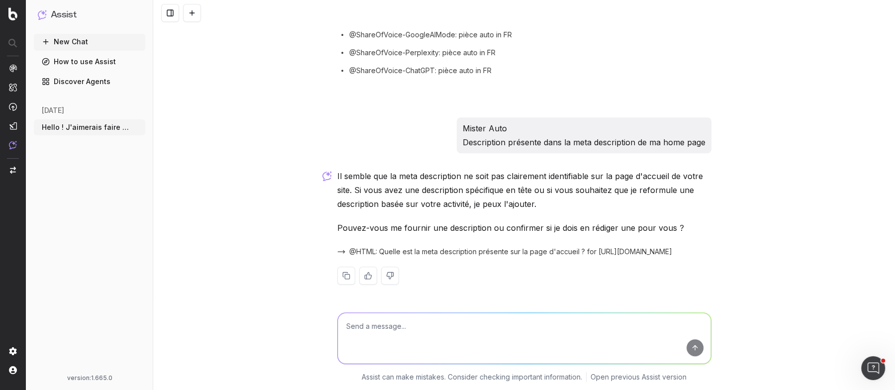
scroll to position [393, 0]
click at [424, 313] on textarea at bounding box center [524, 338] width 373 height 51
paste textarea "Mister Auto ® Site Officiel — Mister-Auto : Vos pièces Auto au meilleur prix. S…"
type textarea "Mister Auto ® Site Officiel — Mister-Auto : Vos pièces Auto au meilleur prix. S…"
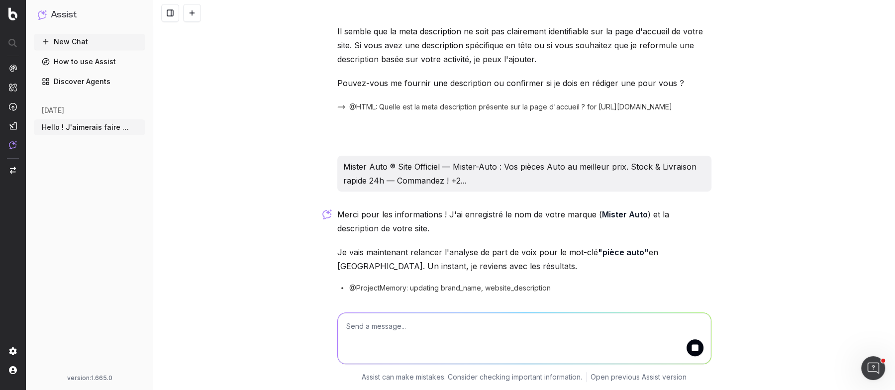
scroll to position [572, 0]
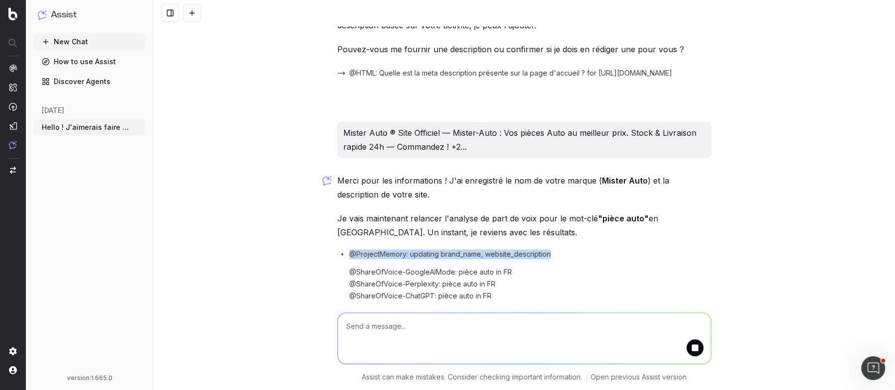
drag, startPoint x: 350, startPoint y: 253, endPoint x: 566, endPoint y: 253, distance: 215.8
click at [566, 253] on div "@ProjectMemory: updating brand_name, website_description" at bounding box center [524, 254] width 374 height 10
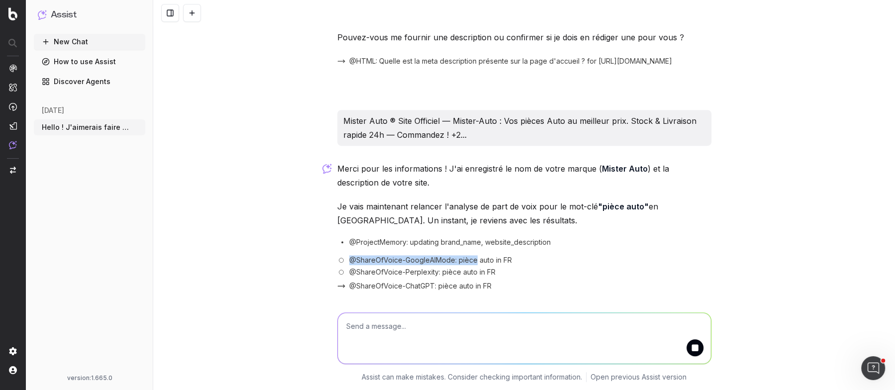
drag, startPoint x: 350, startPoint y: 258, endPoint x: 473, endPoint y: 258, distance: 123.3
click at [474, 258] on span "@ ShareOfVoice-GoogleAIMode : pièce auto in FR" at bounding box center [430, 260] width 163 height 10
click at [473, 258] on span "@ ShareOfVoice-GoogleAIMode : pièce auto in FR" at bounding box center [430, 260] width 163 height 10
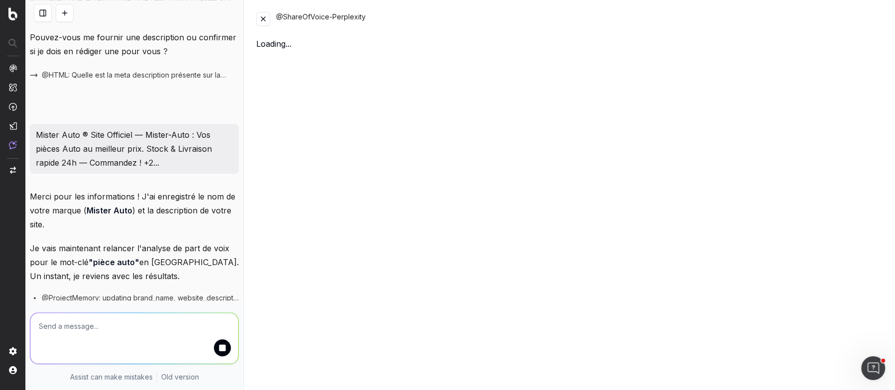
scroll to position [751, 0]
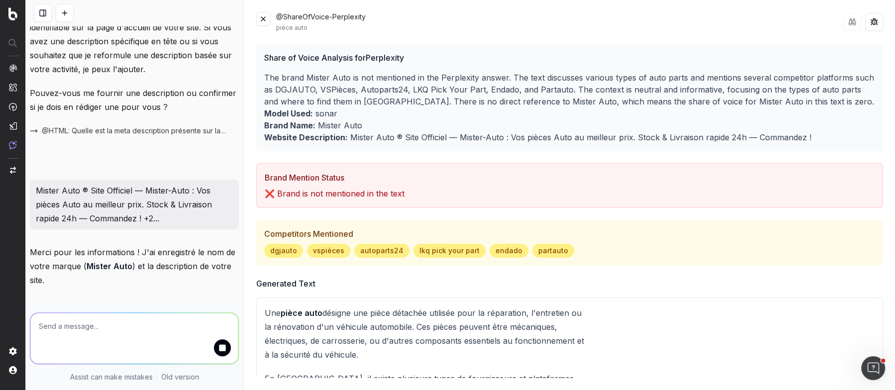
click at [265, 24] on button at bounding box center [263, 19] width 14 height 14
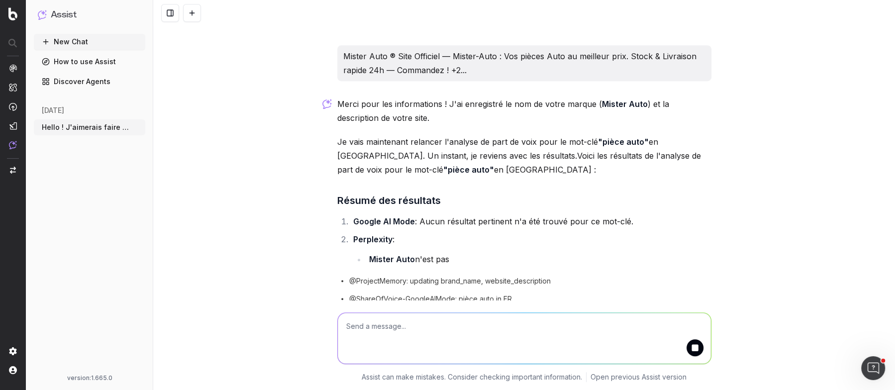
scroll to position [656, 0]
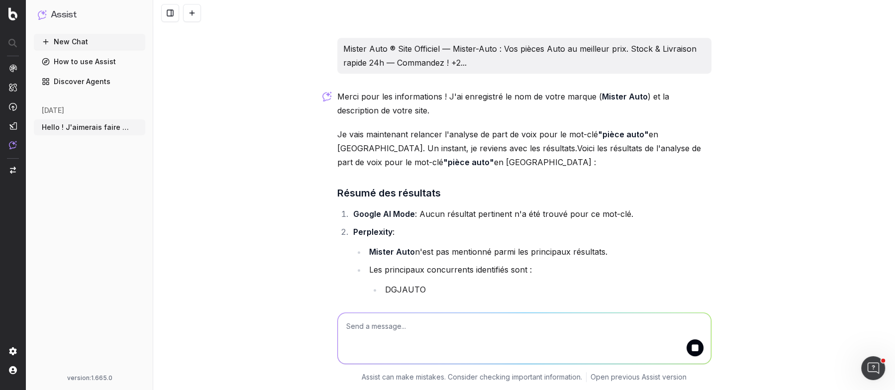
drag, startPoint x: 423, startPoint y: 214, endPoint x: 632, endPoint y: 215, distance: 208.8
click at [632, 215] on li "Google AI Mode : Aucun résultat pertinent n'a été trouvé pour ce mot-clé." at bounding box center [530, 214] width 361 height 14
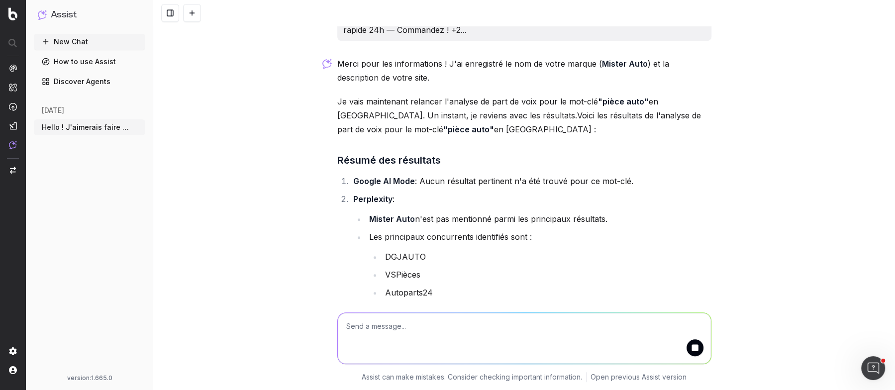
scroll to position [718, 0]
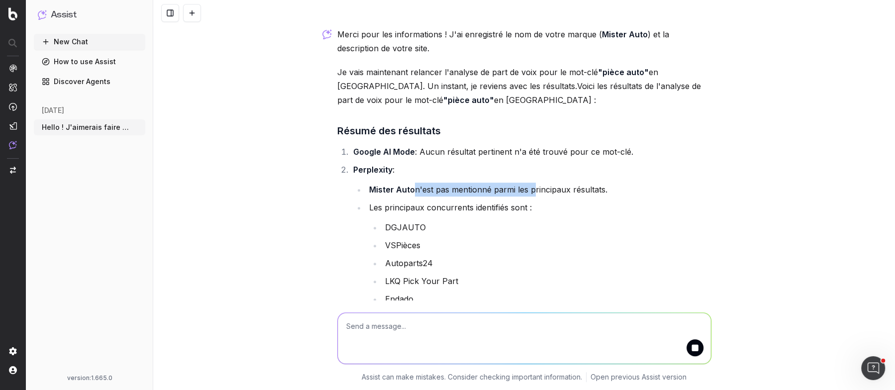
drag, startPoint x: 412, startPoint y: 190, endPoint x: 535, endPoint y: 190, distance: 123.3
click at [535, 190] on li "Mister Auto n'est pas mentionné parmi les principaux résultats." at bounding box center [538, 189] width 345 height 14
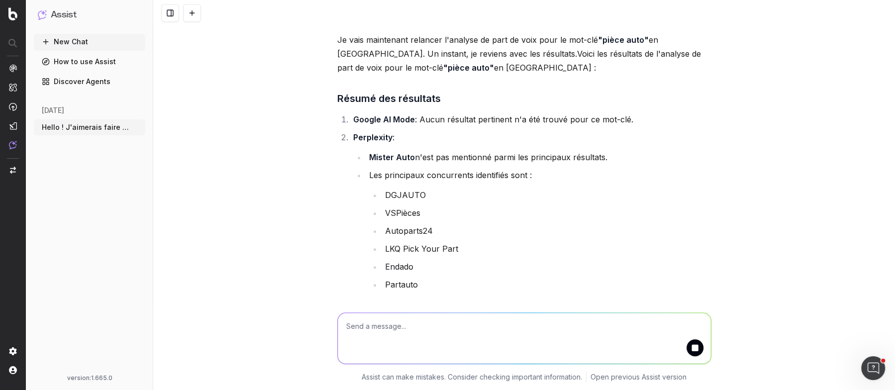
scroll to position [763, 0]
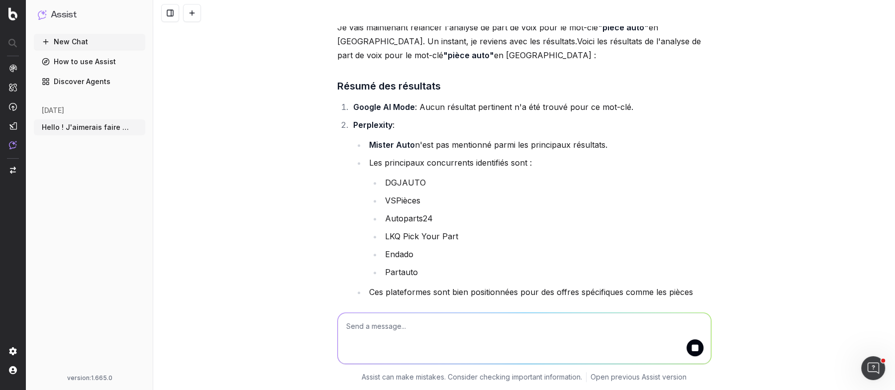
click at [409, 182] on li "DGJAUTO" at bounding box center [546, 183] width 329 height 14
click at [407, 195] on li "VSPièces" at bounding box center [546, 200] width 329 height 14
click at [407, 216] on li "Autoparts24" at bounding box center [546, 218] width 329 height 14
click at [407, 239] on li "LKQ Pick Your Part" at bounding box center [546, 236] width 329 height 14
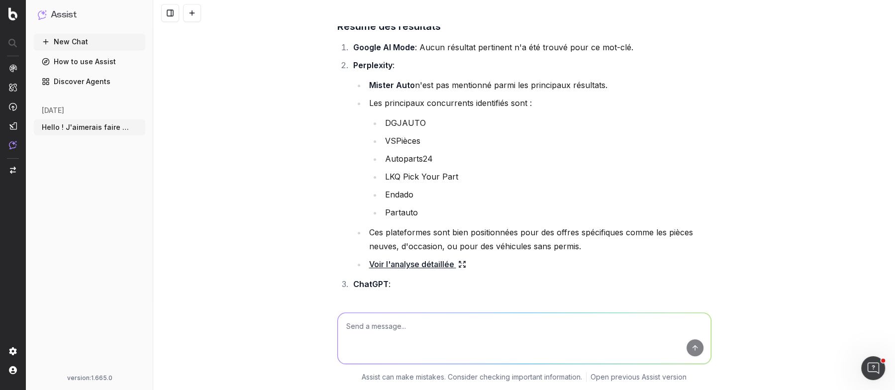
scroll to position [824, 0]
click at [414, 264] on link "Voir l'analyse détaillée" at bounding box center [417, 263] width 97 height 14
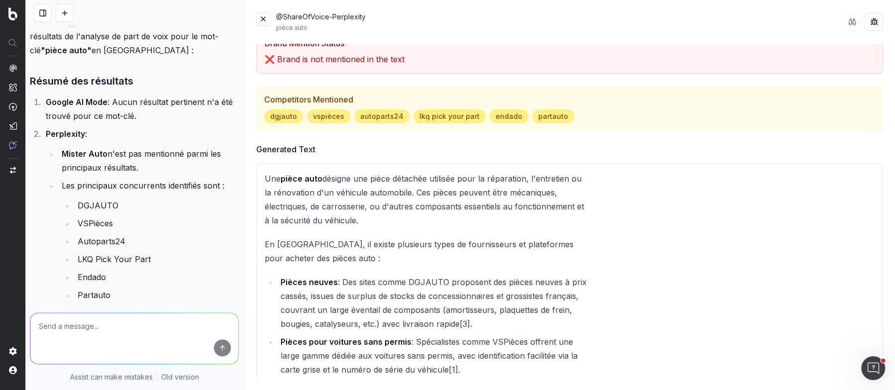
scroll to position [0, 0]
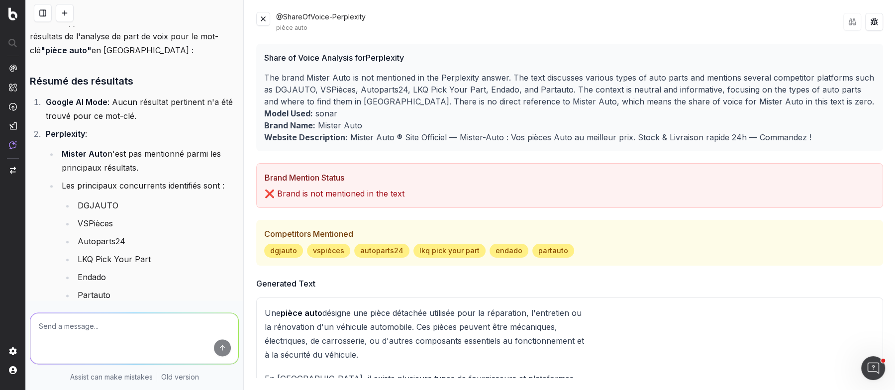
click at [266, 16] on button at bounding box center [263, 19] width 14 height 14
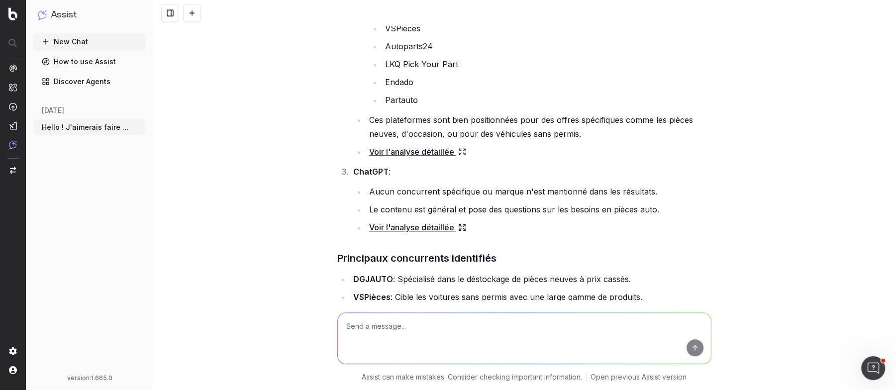
scroll to position [973, 0]
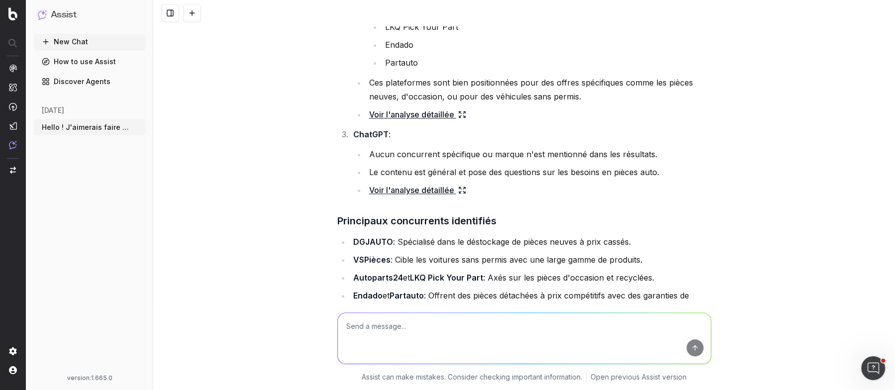
click at [416, 188] on link "Voir l'analyse détaillée" at bounding box center [417, 190] width 97 height 14
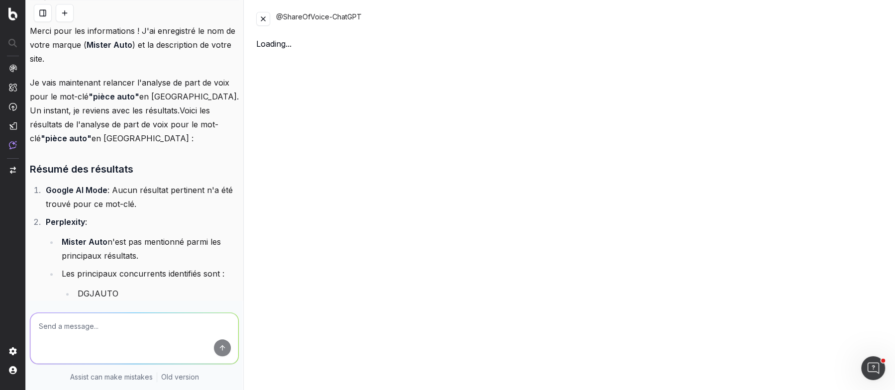
scroll to position [1265, 0]
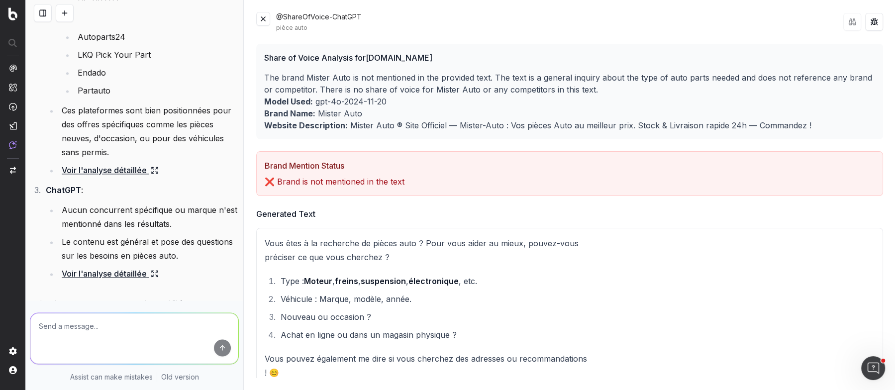
click at [332, 112] on p "Brand Name: Mister Auto" at bounding box center [569, 113] width 611 height 12
click at [451, 112] on p "Brand Name: Mister Auto" at bounding box center [569, 113] width 611 height 12
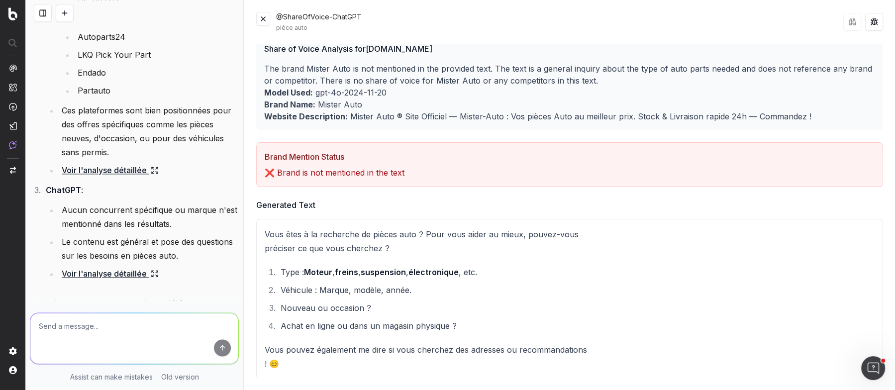
drag, startPoint x: 309, startPoint y: 356, endPoint x: 430, endPoint y: 351, distance: 120.9
click at [430, 351] on p "Vous pouvez également me dire si vous cherchez des adresses ou recommandations …" at bounding box center [426, 357] width 323 height 28
click at [263, 17] on button at bounding box center [263, 19] width 14 height 14
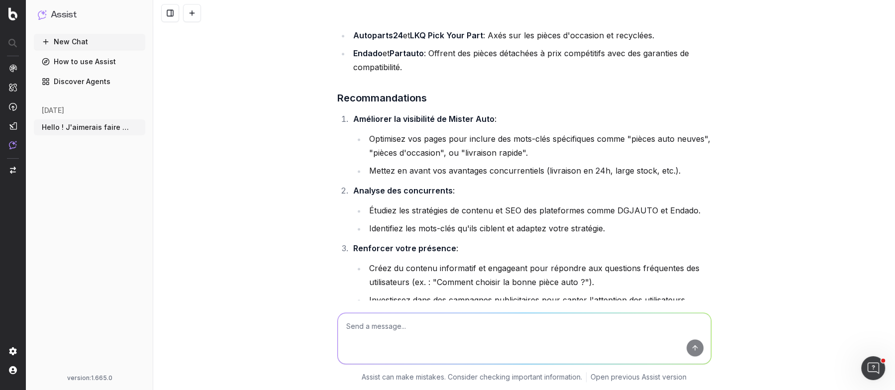
scroll to position [1215, 0]
click at [480, 132] on li "Optimisez vos pages pour inclure des mots-clés spécifiques comme "pièces auto n…" at bounding box center [538, 145] width 345 height 28
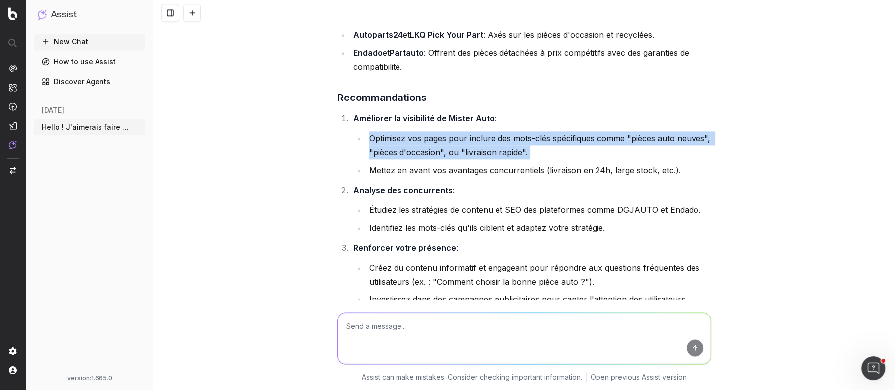
click at [480, 132] on li "Optimisez vos pages pour inclure des mots-clés spécifiques comme "pièces auto n…" at bounding box center [538, 145] width 345 height 28
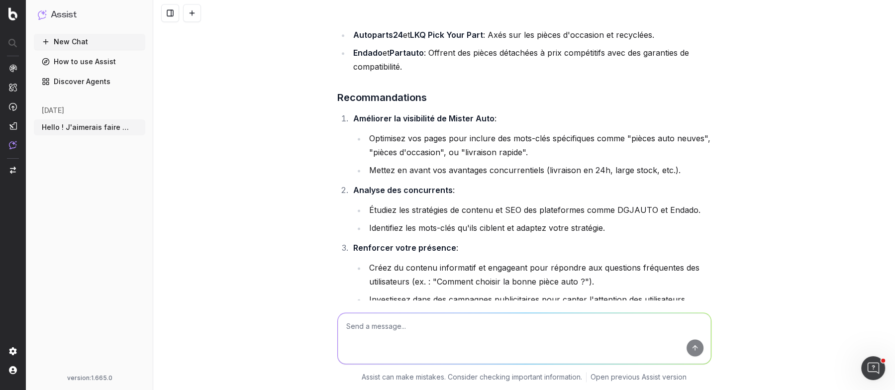
click at [560, 159] on ul "Optimisez vos pages pour inclure des mots-clés spécifiques comme "pièces auto n…" at bounding box center [532, 154] width 358 height 46
click at [560, 165] on li "Mettez en avant vos avantages concurrentiels (livraison en 24h, large stock, et…" at bounding box center [538, 170] width 345 height 14
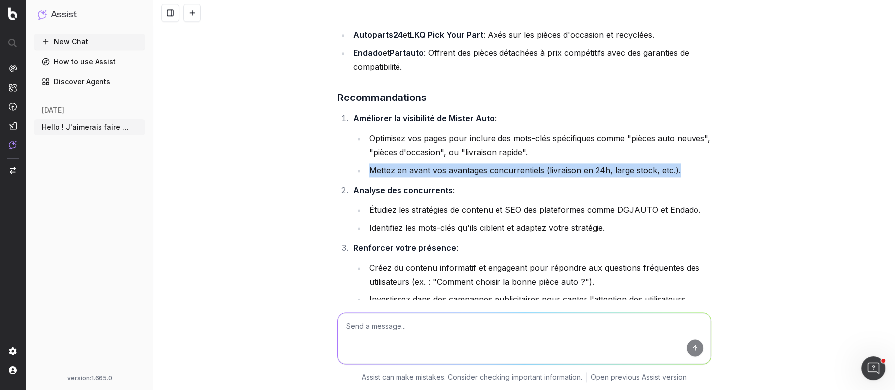
click at [560, 165] on li "Mettez en avant vos avantages concurrentiels (livraison en 24h, large stock, et…" at bounding box center [538, 170] width 345 height 14
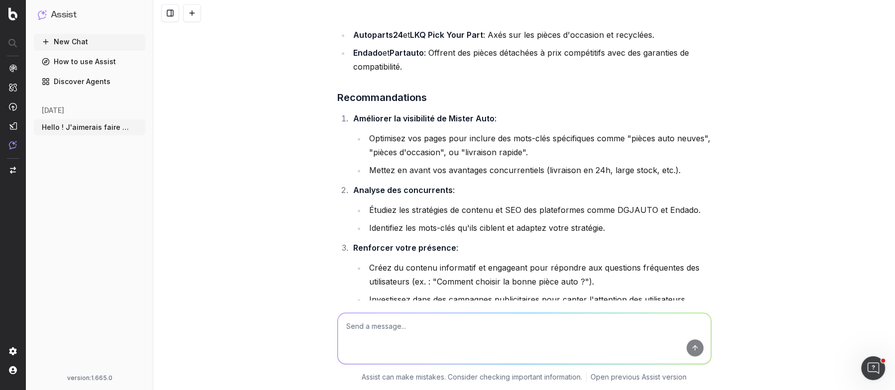
click at [543, 221] on li "Identifiez les mots-clés qu'ils ciblent et adaptez votre stratégie." at bounding box center [538, 228] width 345 height 14
click at [71, 63] on link "How to use Assist" at bounding box center [89, 62] width 111 height 16
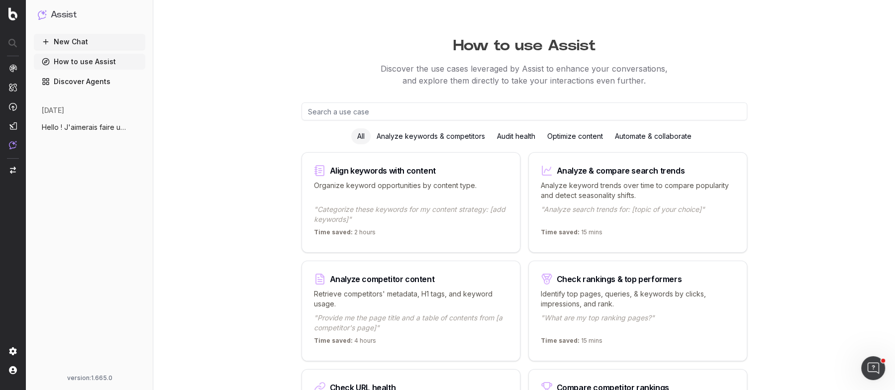
click at [13, 63] on nav at bounding box center [13, 195] width 26 height 390
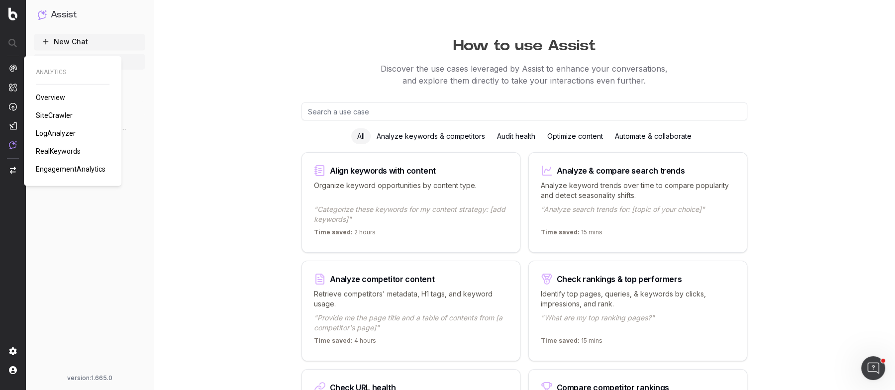
click at [13, 67] on img at bounding box center [13, 68] width 8 height 8
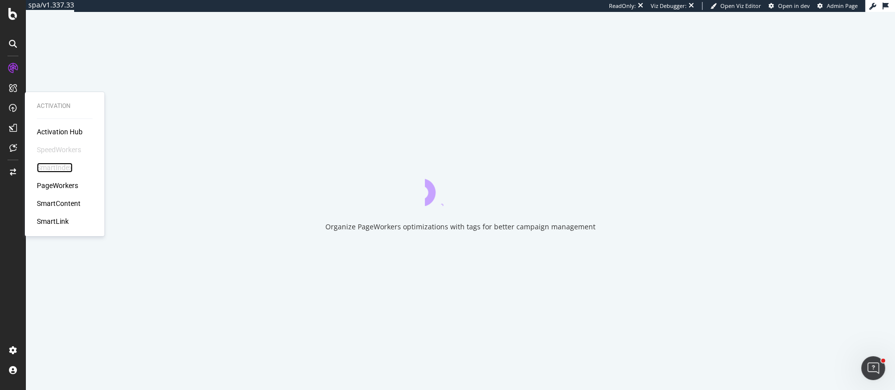
click at [55, 164] on div "SmartIndex" at bounding box center [55, 168] width 36 height 10
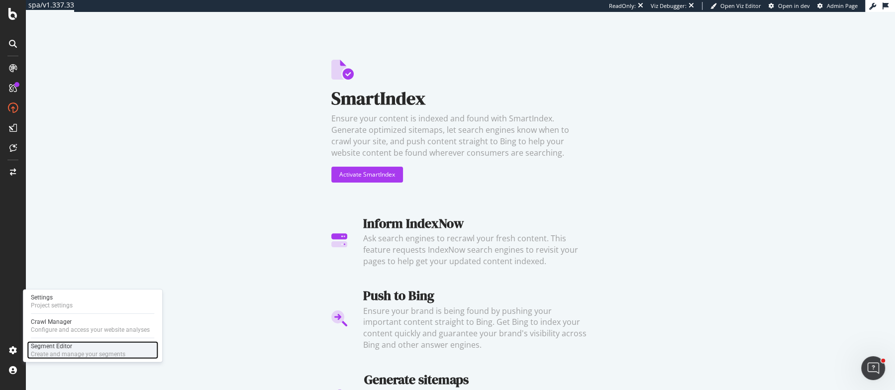
click at [71, 344] on div "Segment Editor" at bounding box center [78, 346] width 94 height 8
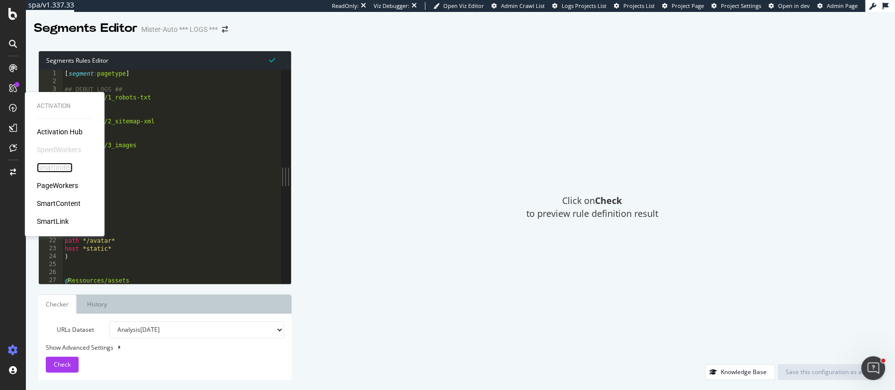
click at [51, 169] on div "SmartIndex" at bounding box center [55, 168] width 36 height 10
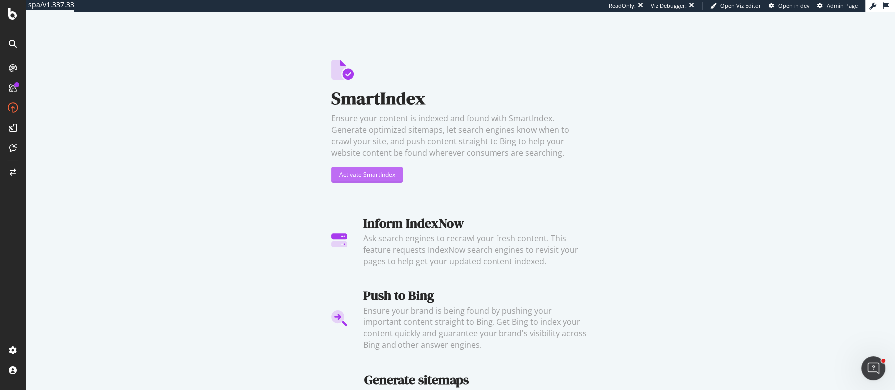
click at [354, 170] on div "Activate SmartIndex" at bounding box center [367, 174] width 56 height 8
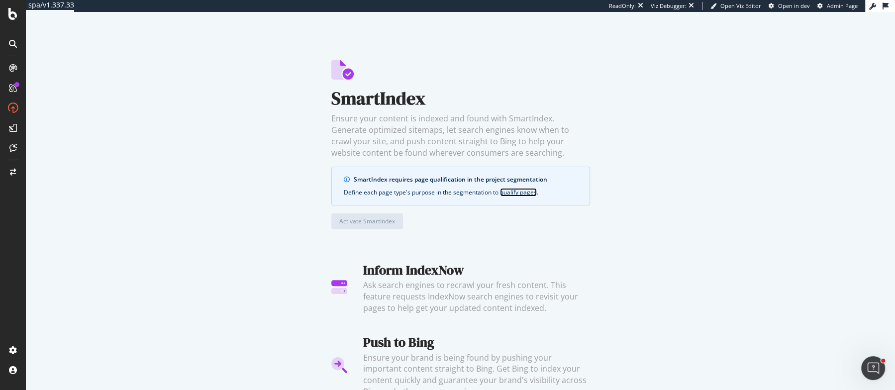
scroll to position [47, 0]
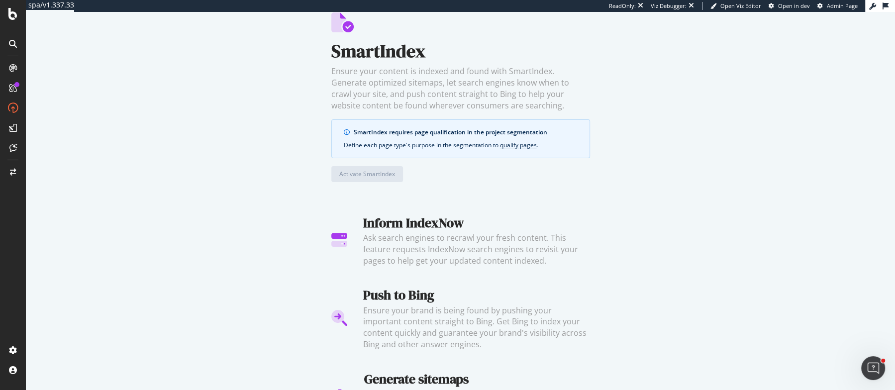
click at [400, 226] on div "Inform IndexNow" at bounding box center [476, 223] width 227 height 18
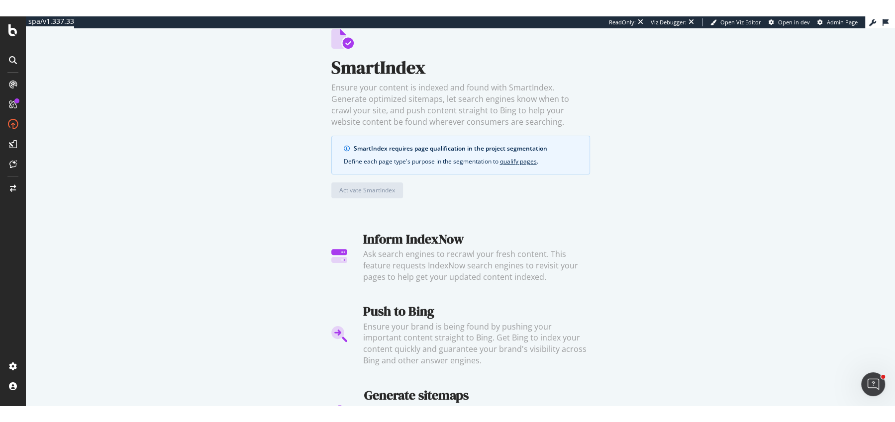
scroll to position [0, 0]
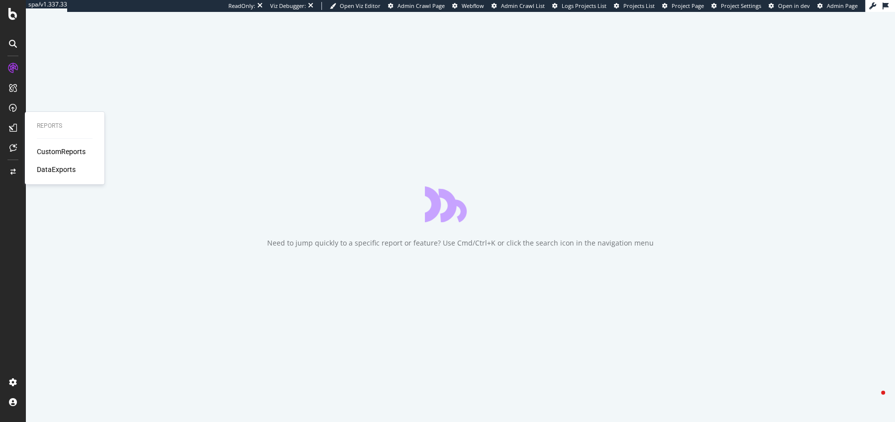
click at [48, 149] on div "CustomReports" at bounding box center [61, 152] width 49 height 10
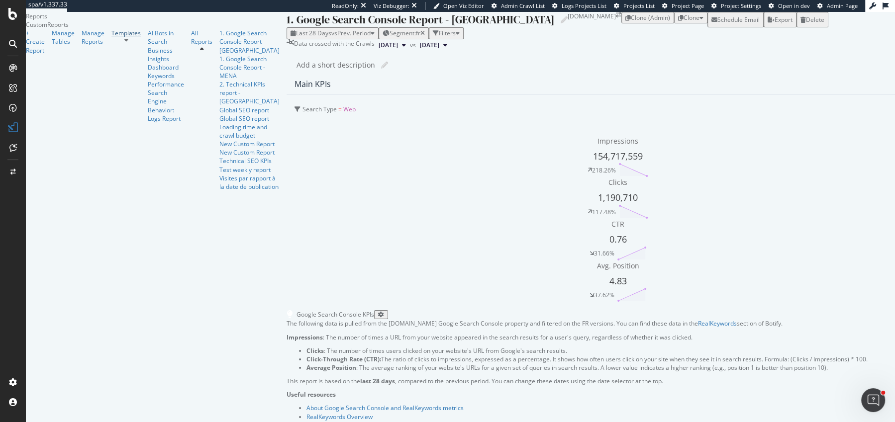
click at [111, 37] on div "Templates" at bounding box center [125, 33] width 29 height 8
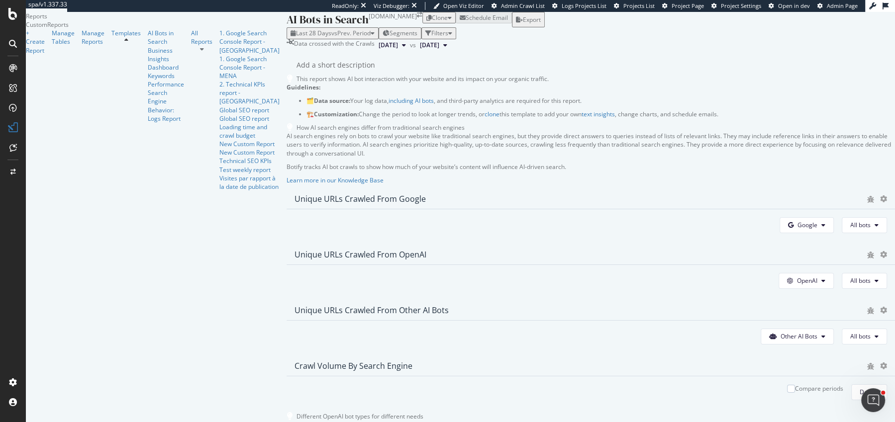
scroll to position [1672, 0]
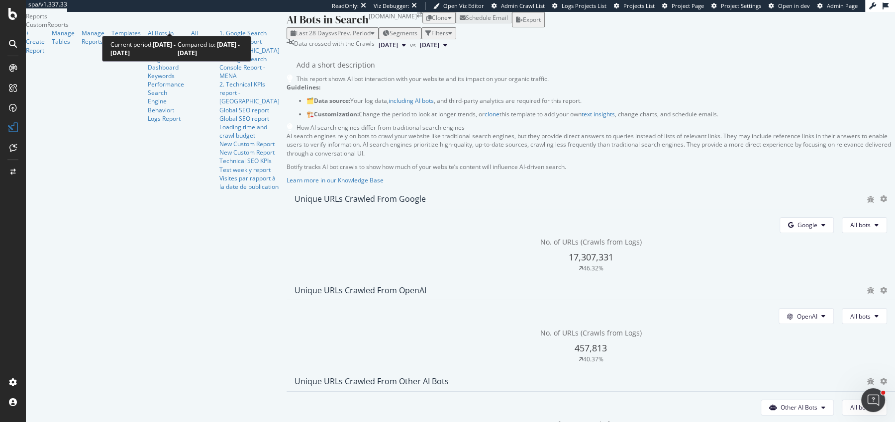
click at [296, 29] on span "Last 28 Days" at bounding box center [313, 33] width 35 height 8
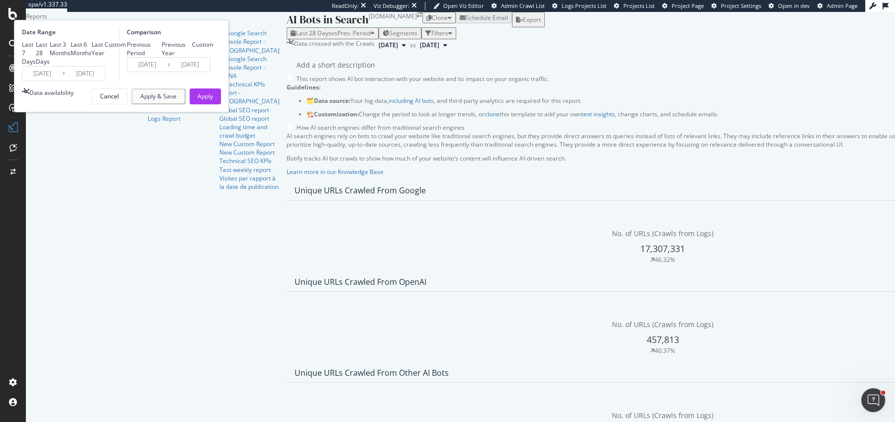
click at [104, 57] on div "Last Year" at bounding box center [97, 48] width 13 height 17
type input "[DATE]"
click at [192, 57] on div "Previous Year" at bounding box center [177, 48] width 31 height 17
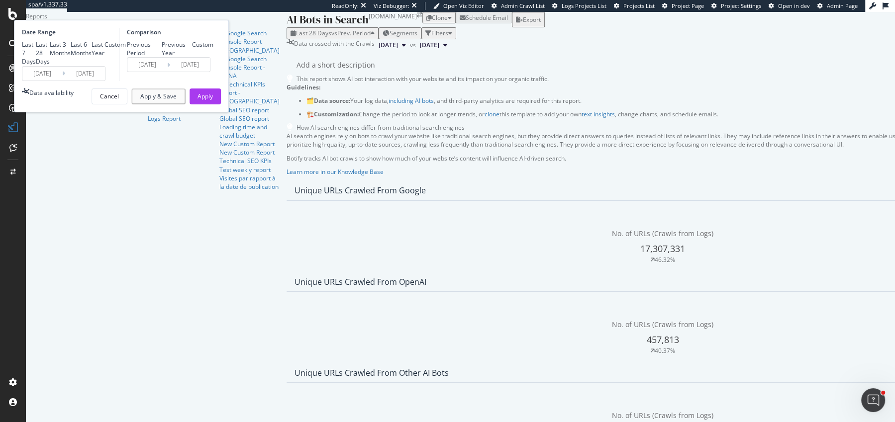
type input "[DATE]"
click at [213, 100] on div "Apply" at bounding box center [204, 96] width 15 height 8
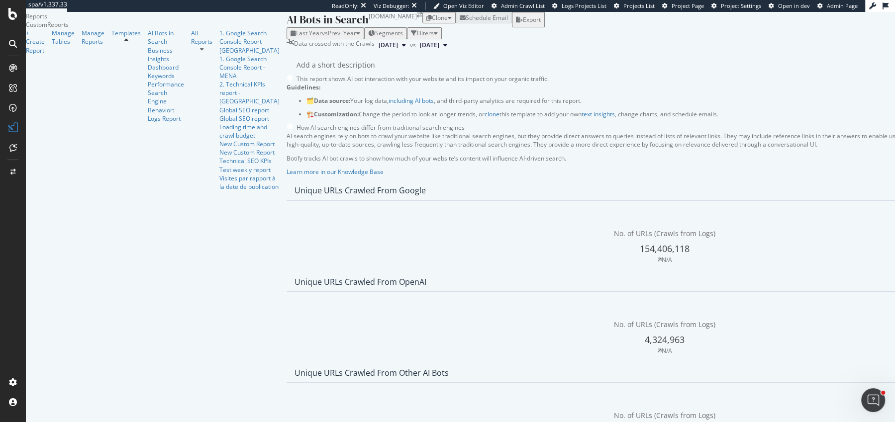
scroll to position [1672, 0]
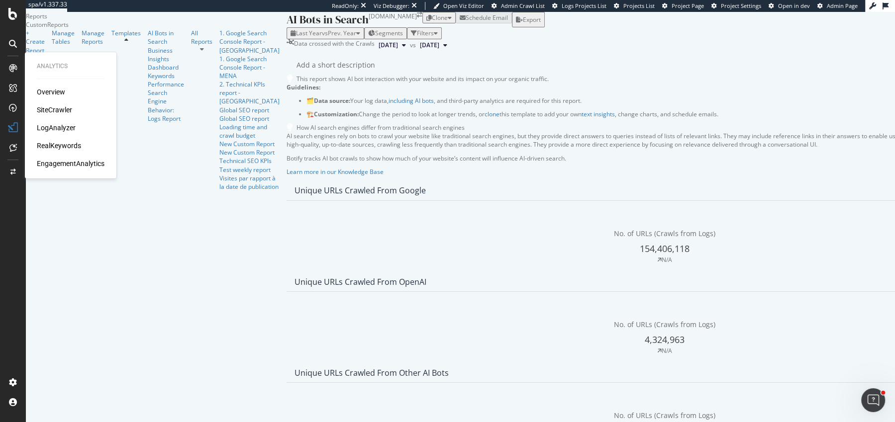
click at [53, 95] on div "Overview" at bounding box center [51, 92] width 28 height 10
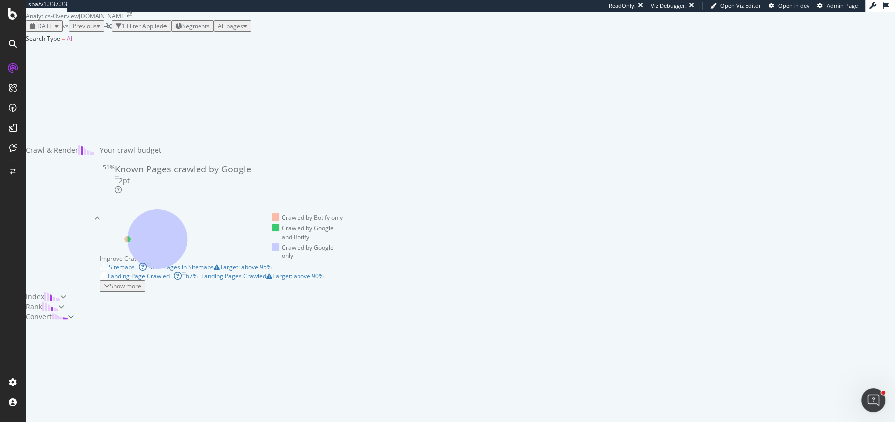
scroll to position [27, 0]
drag, startPoint x: 189, startPoint y: 390, endPoint x: 198, endPoint y: 390, distance: 8.5
click at [198, 194] on div "Known Pages crawled by Google 2pt" at bounding box center [185, 178] width 140 height 31
drag, startPoint x: 120, startPoint y: 18, endPoint x: 120, endPoint y: 25, distance: 7.0
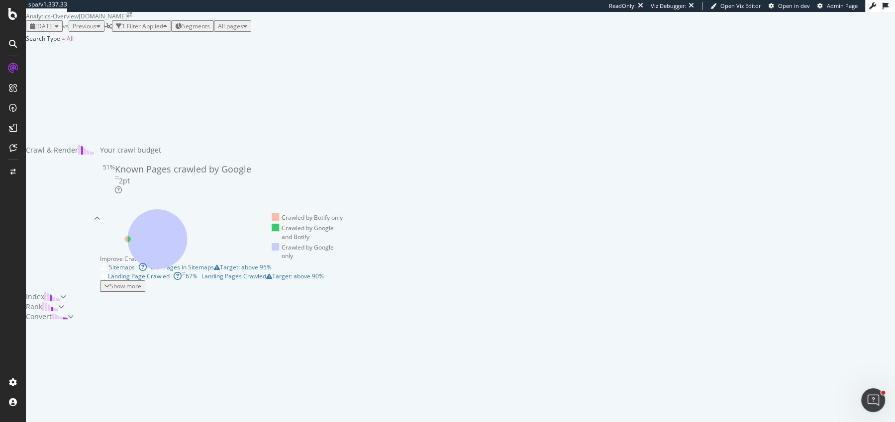
click at [96, 22] on span "Previous" at bounding box center [85, 26] width 24 height 8
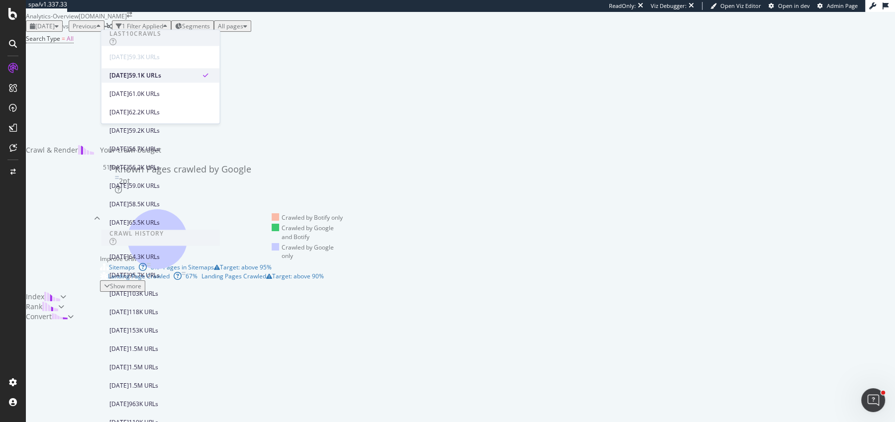
scroll to position [200, 0]
click at [129, 271] on div "[DATE]" at bounding box center [118, 275] width 19 height 9
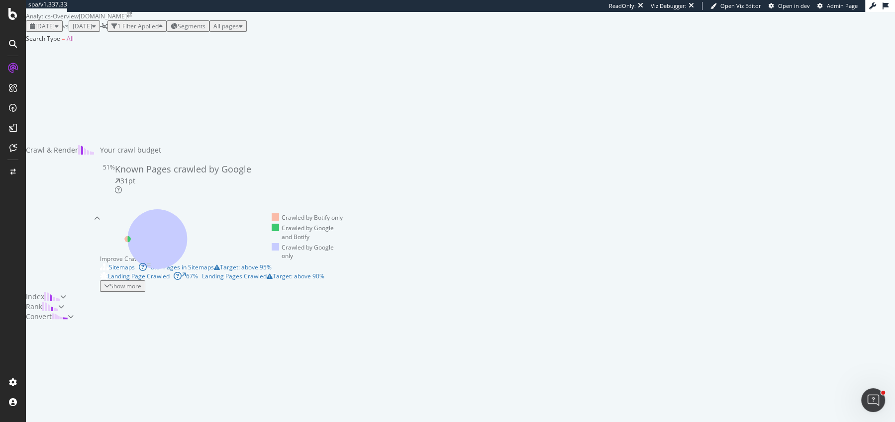
scroll to position [85, 0]
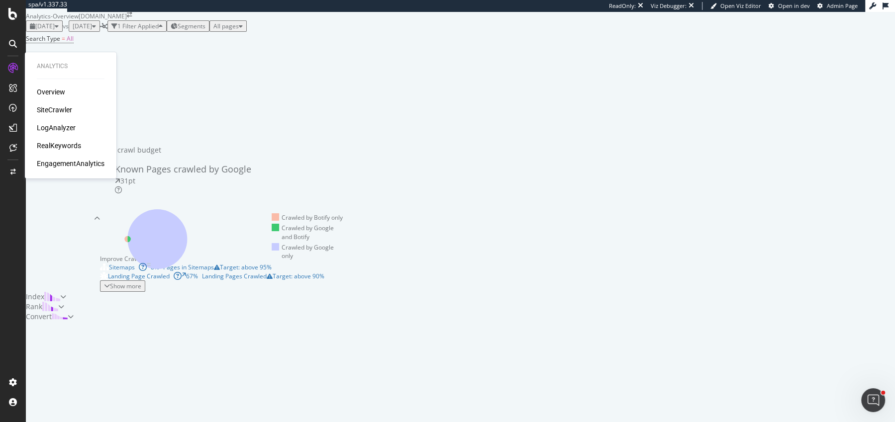
click at [47, 143] on div "RealKeywords" at bounding box center [59, 146] width 44 height 10
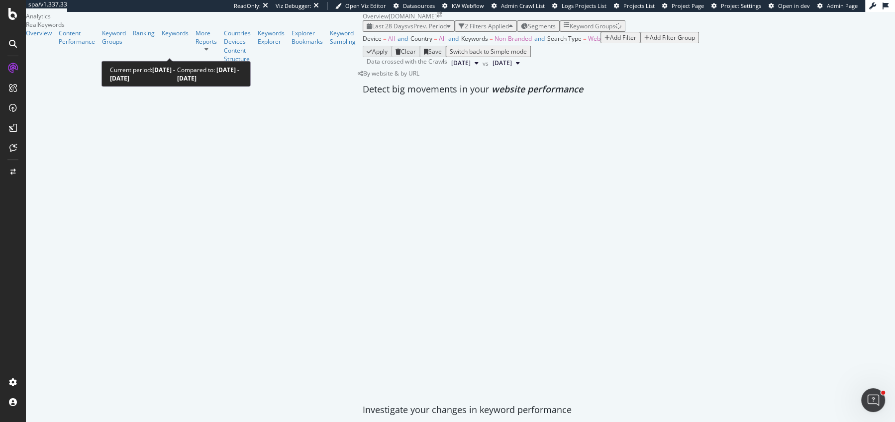
click at [407, 30] on span "vs Prev. Period" at bounding box center [426, 26] width 39 height 8
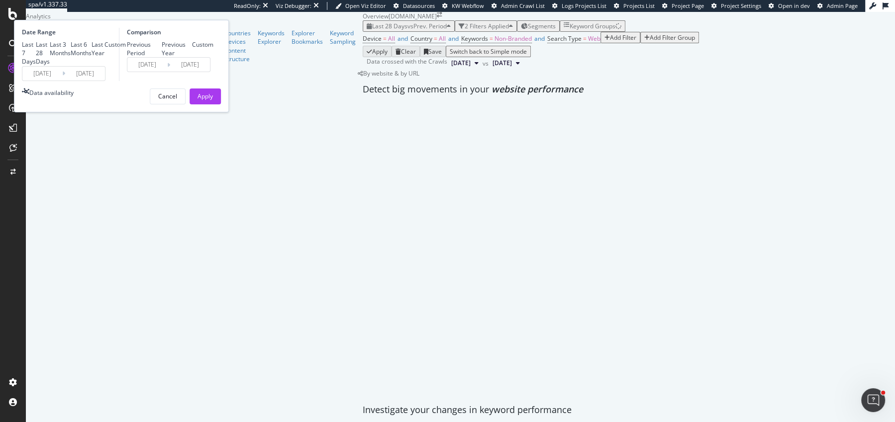
click at [91, 57] on div "Last 6 Months" at bounding box center [81, 48] width 21 height 17
type input "[DATE]"
click at [104, 57] on div "Last Year" at bounding box center [97, 48] width 13 height 17
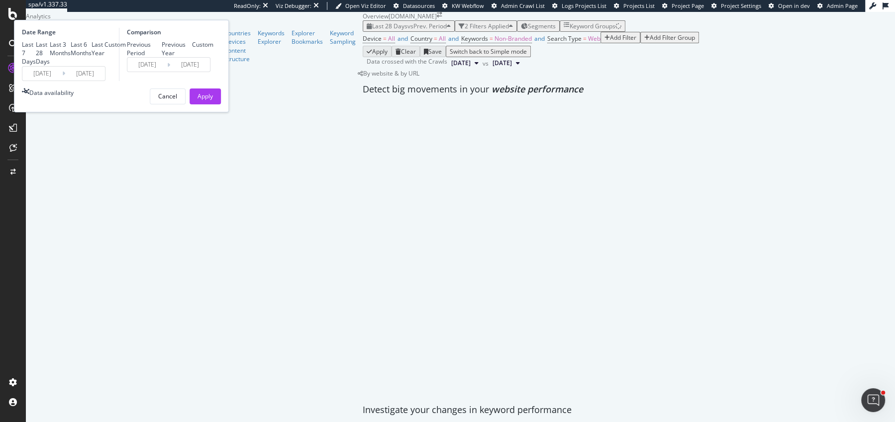
type input "[DATE]"
click at [192, 57] on div "Previous Year" at bounding box center [177, 48] width 31 height 17
type input "[DATE]"
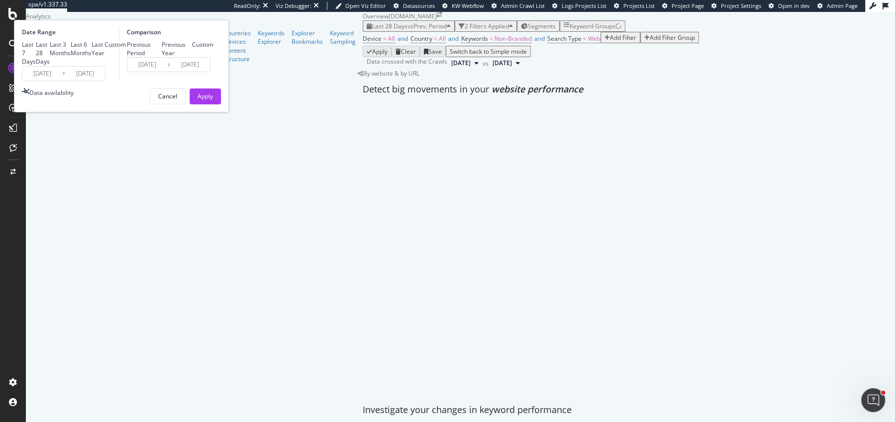
type input "[DATE]"
click at [229, 112] on div "Date Range Last 7 Days Last 28 Days Last 3 Months Last 6 Months Last Year Custo…" at bounding box center [121, 66] width 215 height 92
click at [213, 104] on div "Apply" at bounding box center [204, 96] width 15 height 15
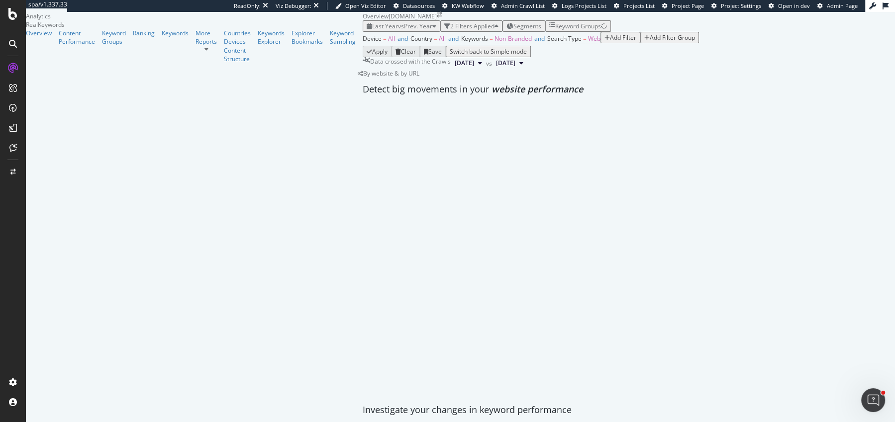
click at [372, 30] on span "Last Year" at bounding box center [385, 26] width 26 height 8
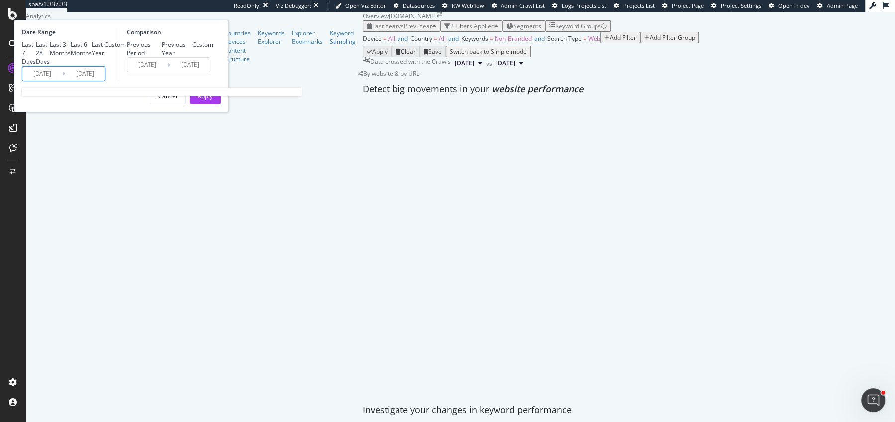
click at [62, 81] on input "[DATE]" at bounding box center [42, 74] width 40 height 14
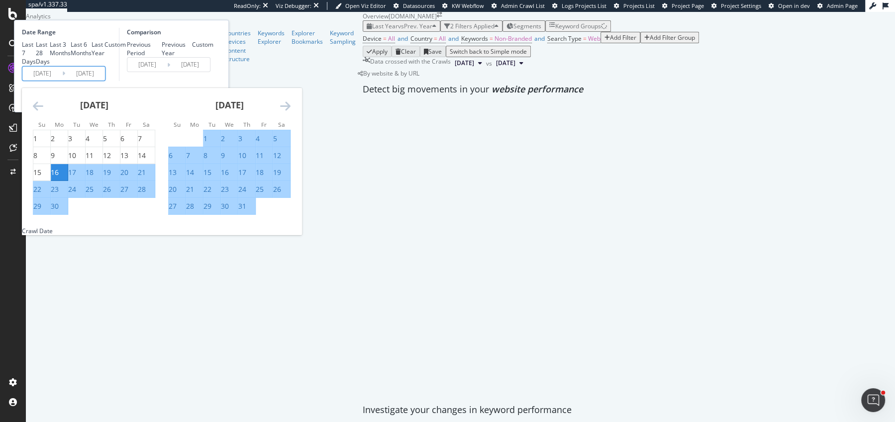
click at [290, 112] on icon "Move forward to switch to the next month." at bounding box center [285, 106] width 10 height 12
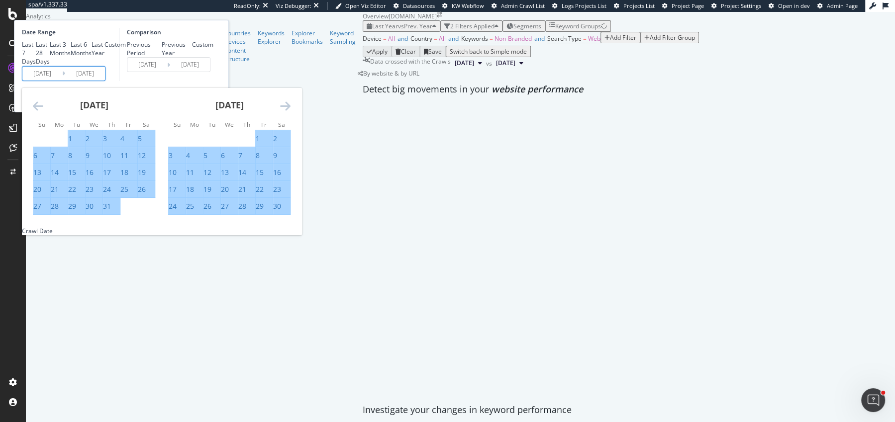
click at [290, 112] on icon "Move forward to switch to the next month." at bounding box center [285, 106] width 10 height 12
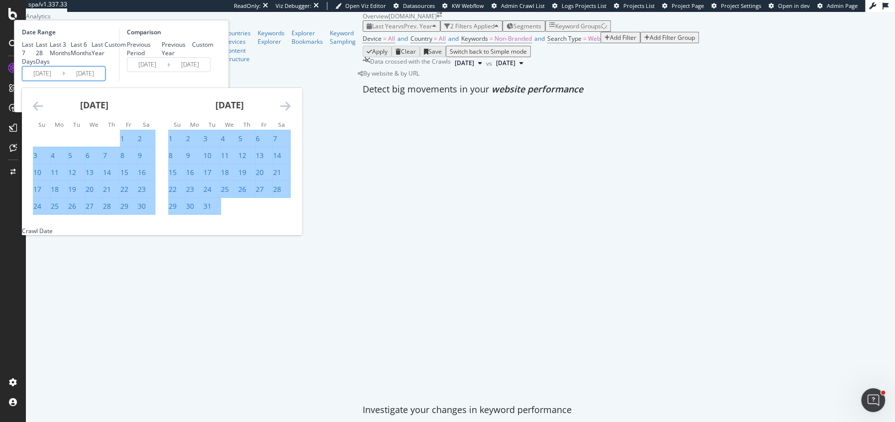
click at [290, 112] on icon "Move forward to switch to the next month." at bounding box center [285, 106] width 10 height 12
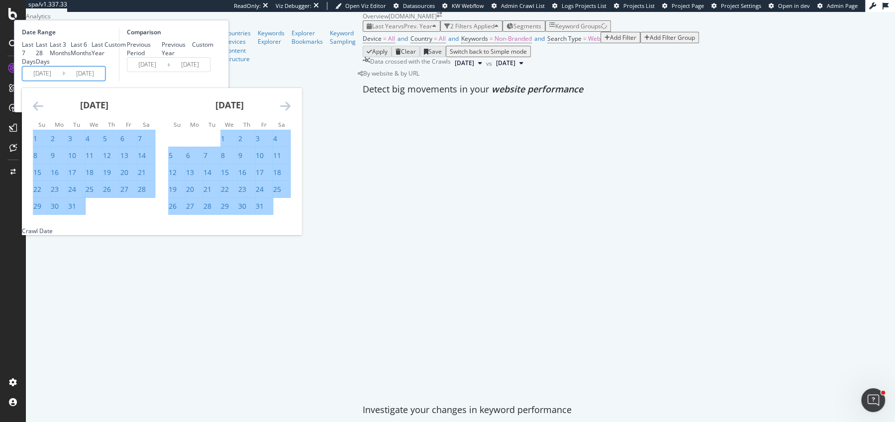
click at [225, 144] on div "1" at bounding box center [223, 139] width 4 height 10
type input "[DATE]"
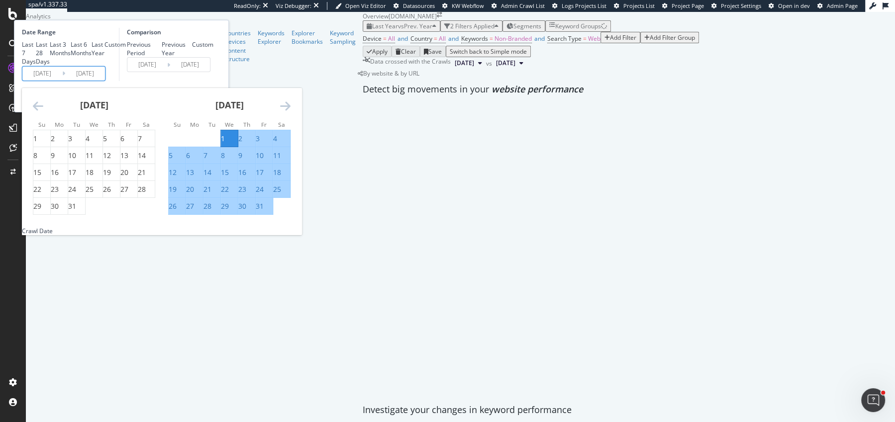
click at [213, 81] on div "Comparison Previous Period Previous Year Custom [DATE] Navigate forward to inte…" at bounding box center [166, 54] width 94 height 53
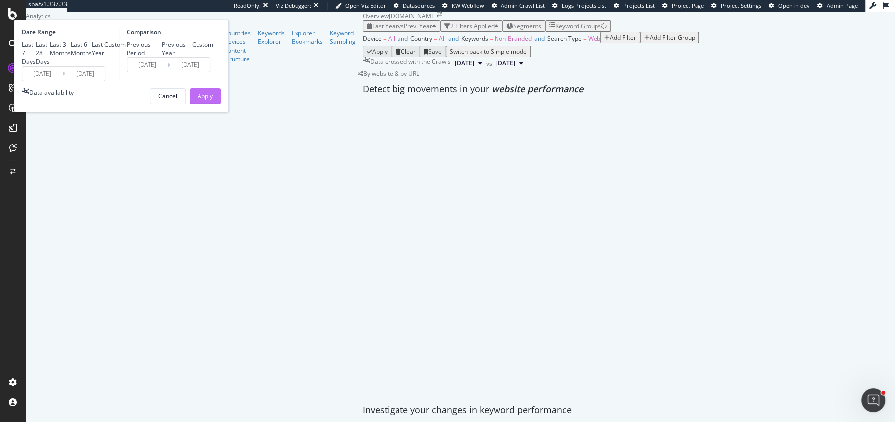
click at [221, 104] on button "Apply" at bounding box center [204, 97] width 31 height 16
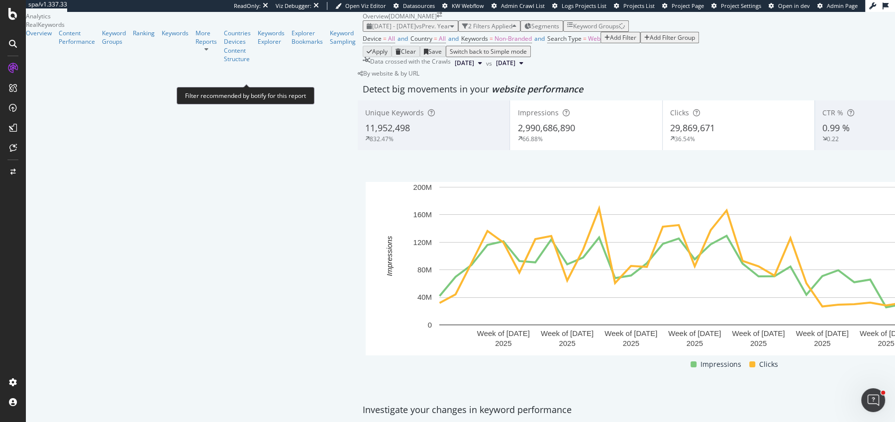
click at [362, 46] on span "Device = All and Country = All and Keywords = Non-Branded and Search Type = Web" at bounding box center [481, 39] width 238 height 14
click at [588, 43] on span "Web" at bounding box center [594, 38] width 12 height 8
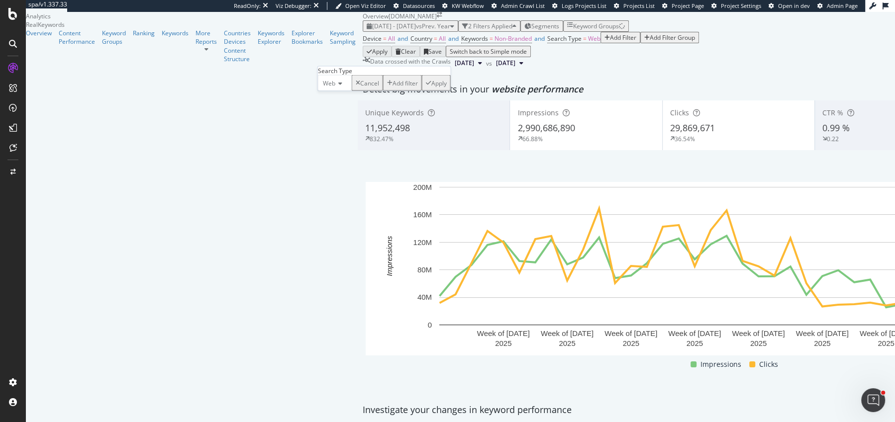
click at [348, 91] on div "Web" at bounding box center [335, 83] width 34 height 16
click at [336, 132] on span "Video" at bounding box center [328, 127] width 15 height 8
click at [434, 87] on div "Apply" at bounding box center [441, 83] width 15 height 8
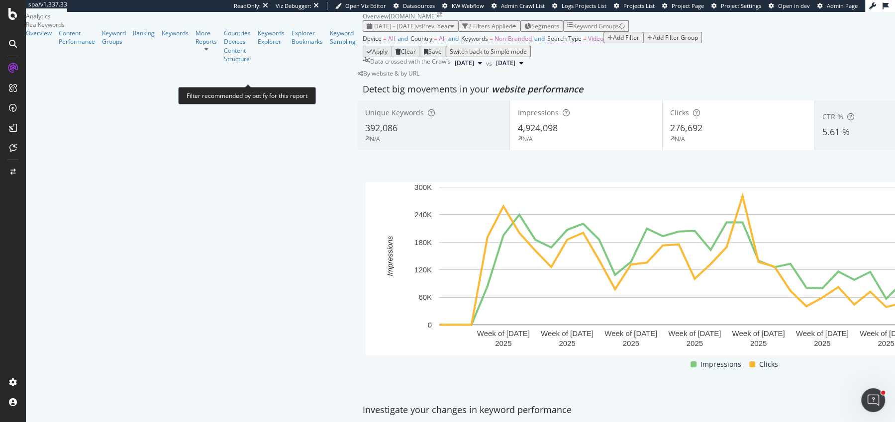
click at [588, 43] on span "Video" at bounding box center [595, 38] width 15 height 8
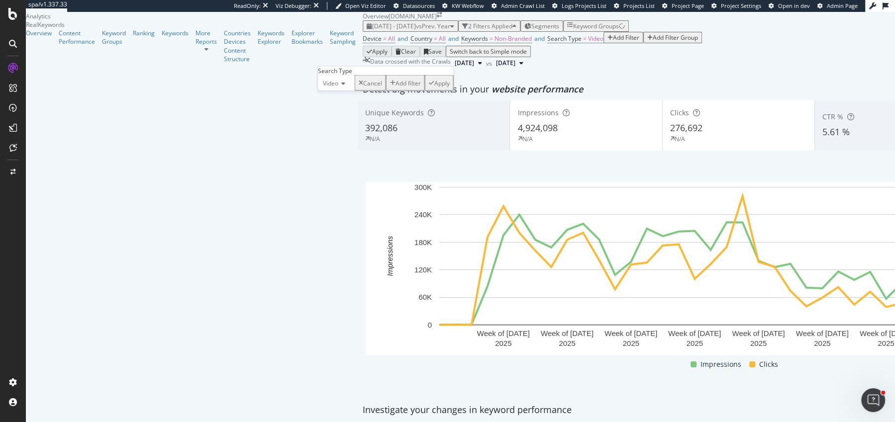
click at [351, 91] on div "Video" at bounding box center [336, 83] width 37 height 16
click at [343, 101] on div "All" at bounding box center [336, 96] width 36 height 10
click at [432, 87] on div "Apply" at bounding box center [433, 83] width 15 height 8
